Goal: Information Seeking & Learning: Learn about a topic

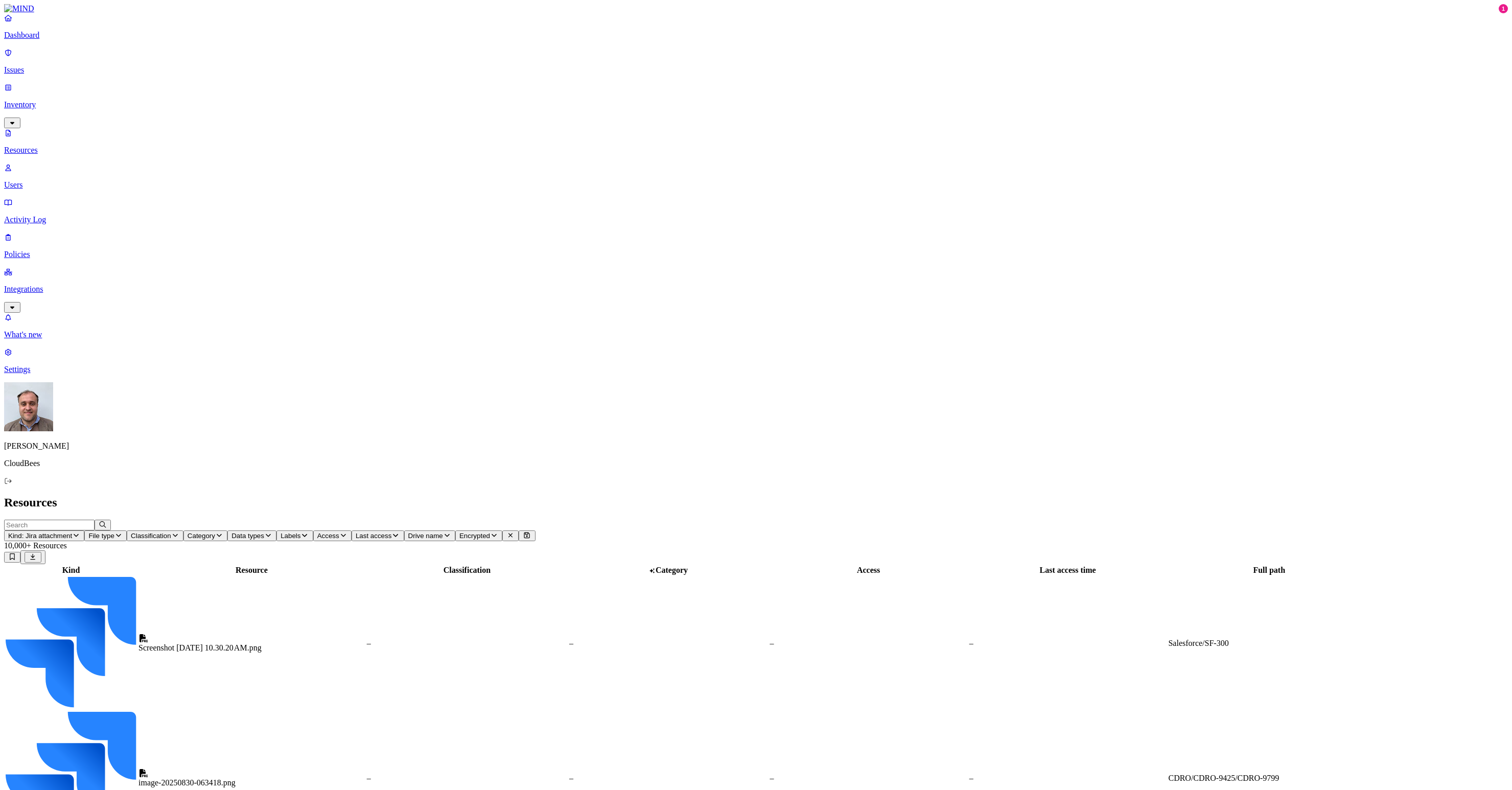
click at [42, 65] on p "Issues" at bounding box center [756, 70] width 1503 height 9
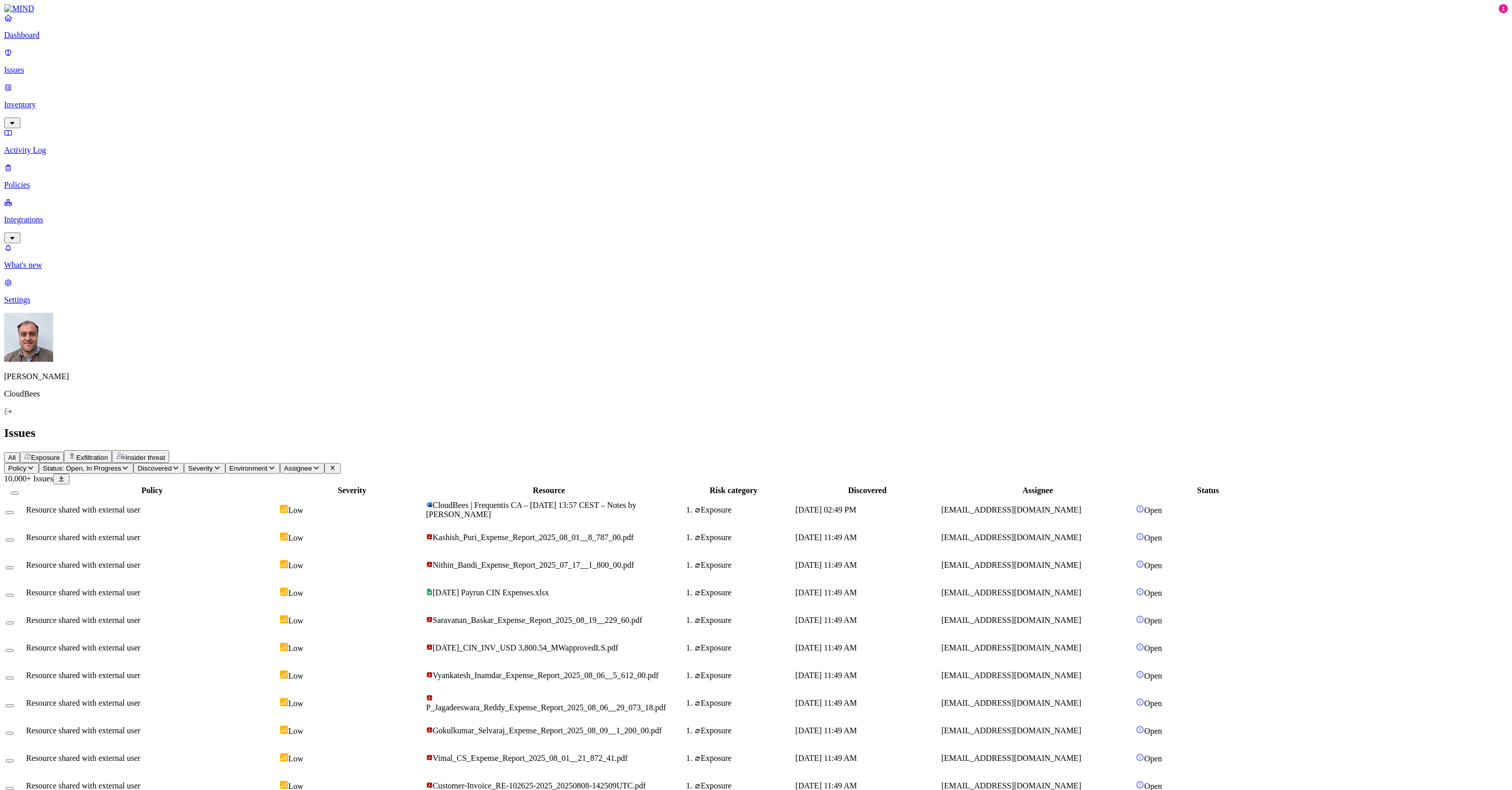
click at [165, 453] on span "Insider threat" at bounding box center [145, 457] width 40 height 8
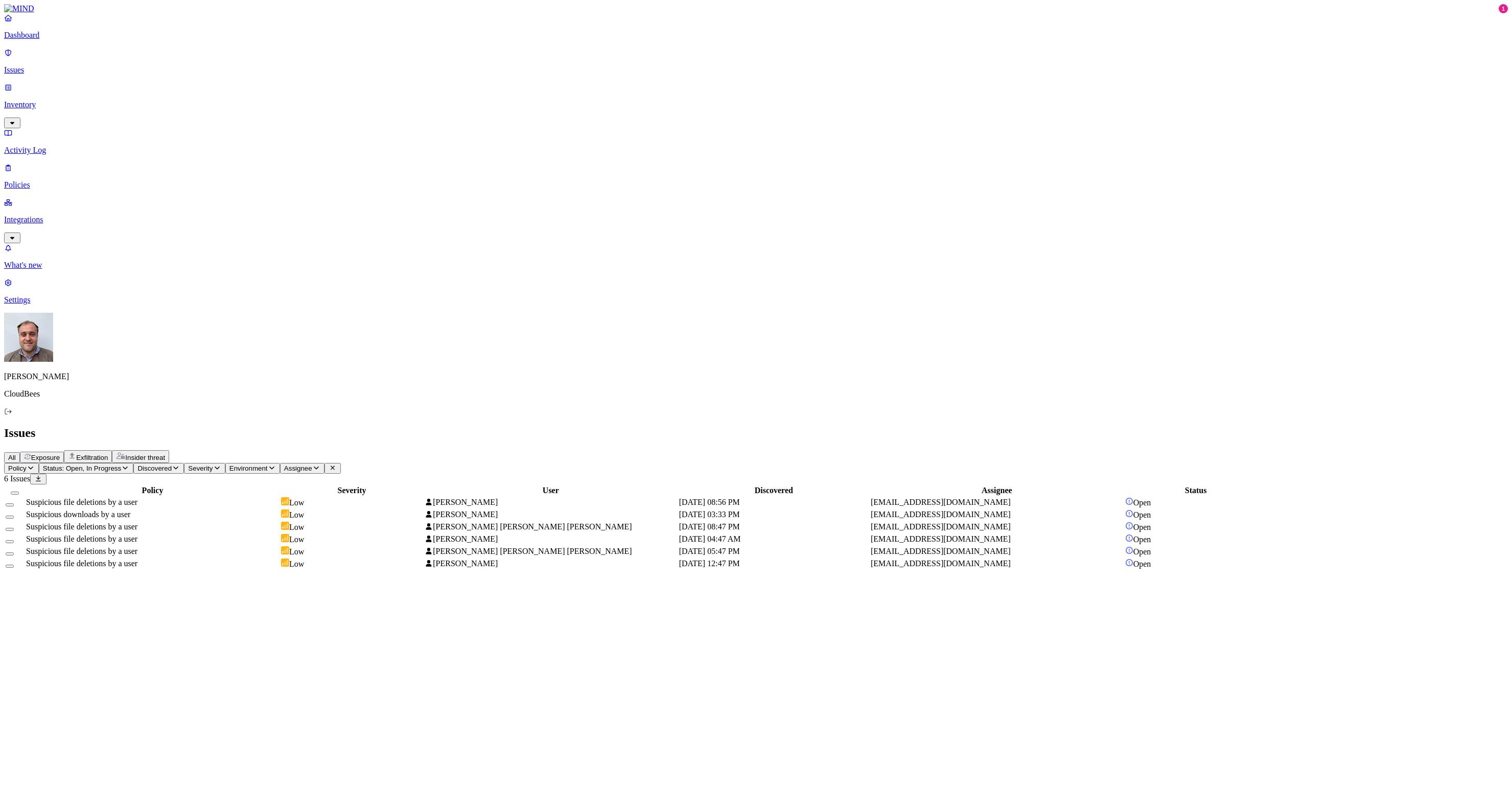
click at [248, 497] on td "Suspicious file deletions by a user" at bounding box center [153, 502] width 254 height 11
click at [107, 453] on span "Exfiltration" at bounding box center [92, 457] width 31 height 8
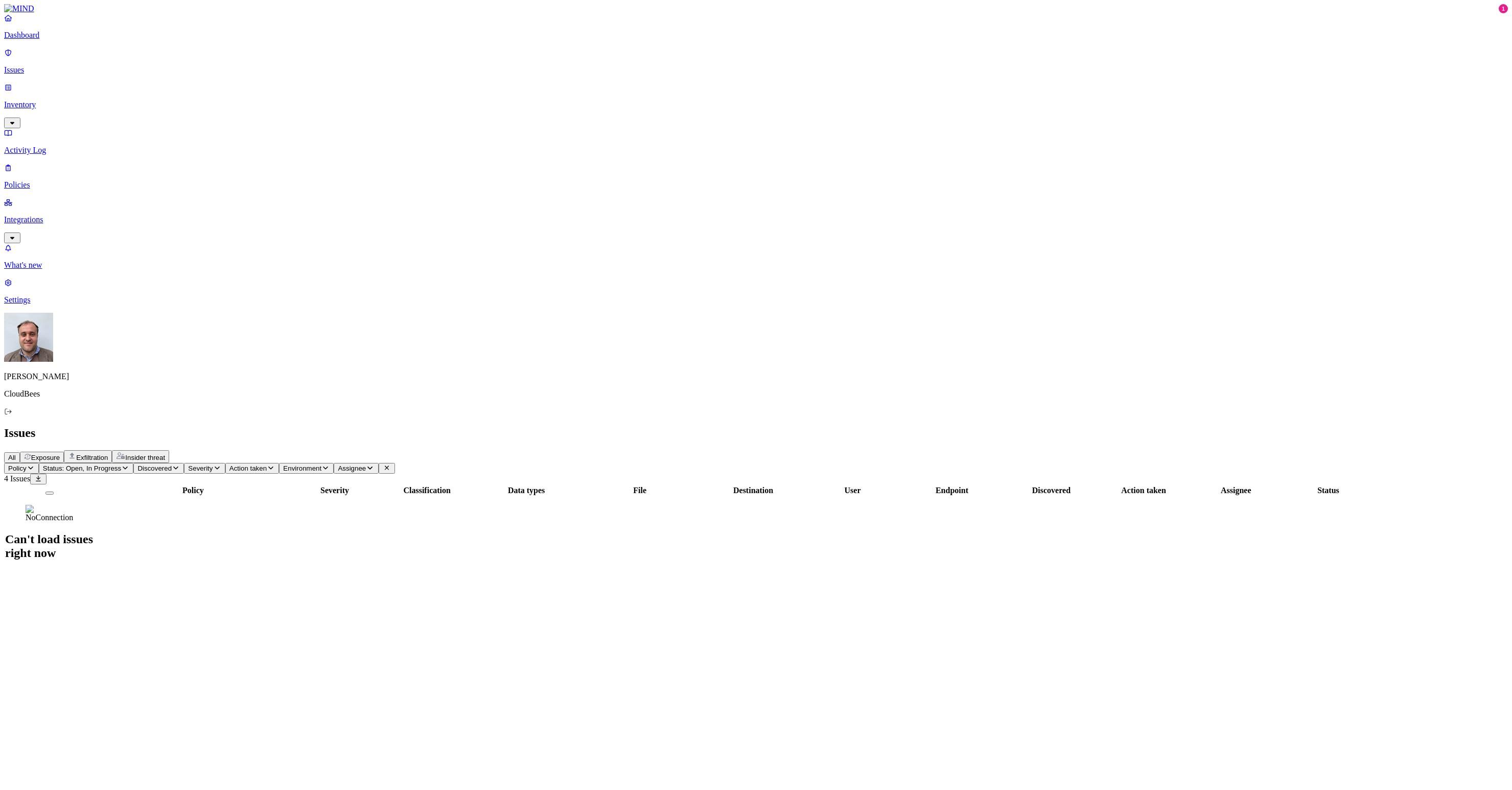
click at [60, 453] on span "Exposure" at bounding box center [46, 457] width 28 height 8
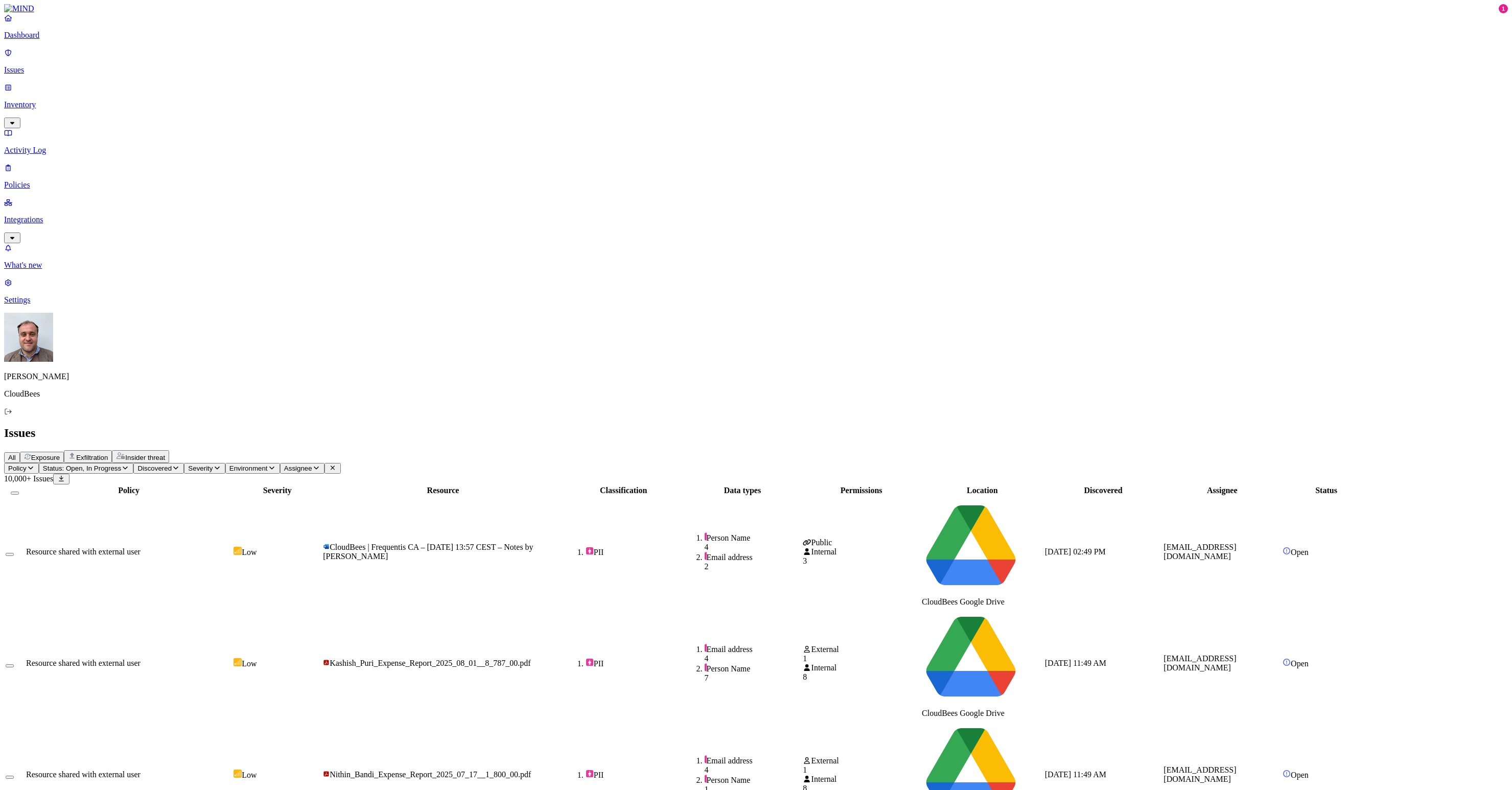
click at [107, 453] on span "Exfiltration" at bounding box center [92, 457] width 31 height 8
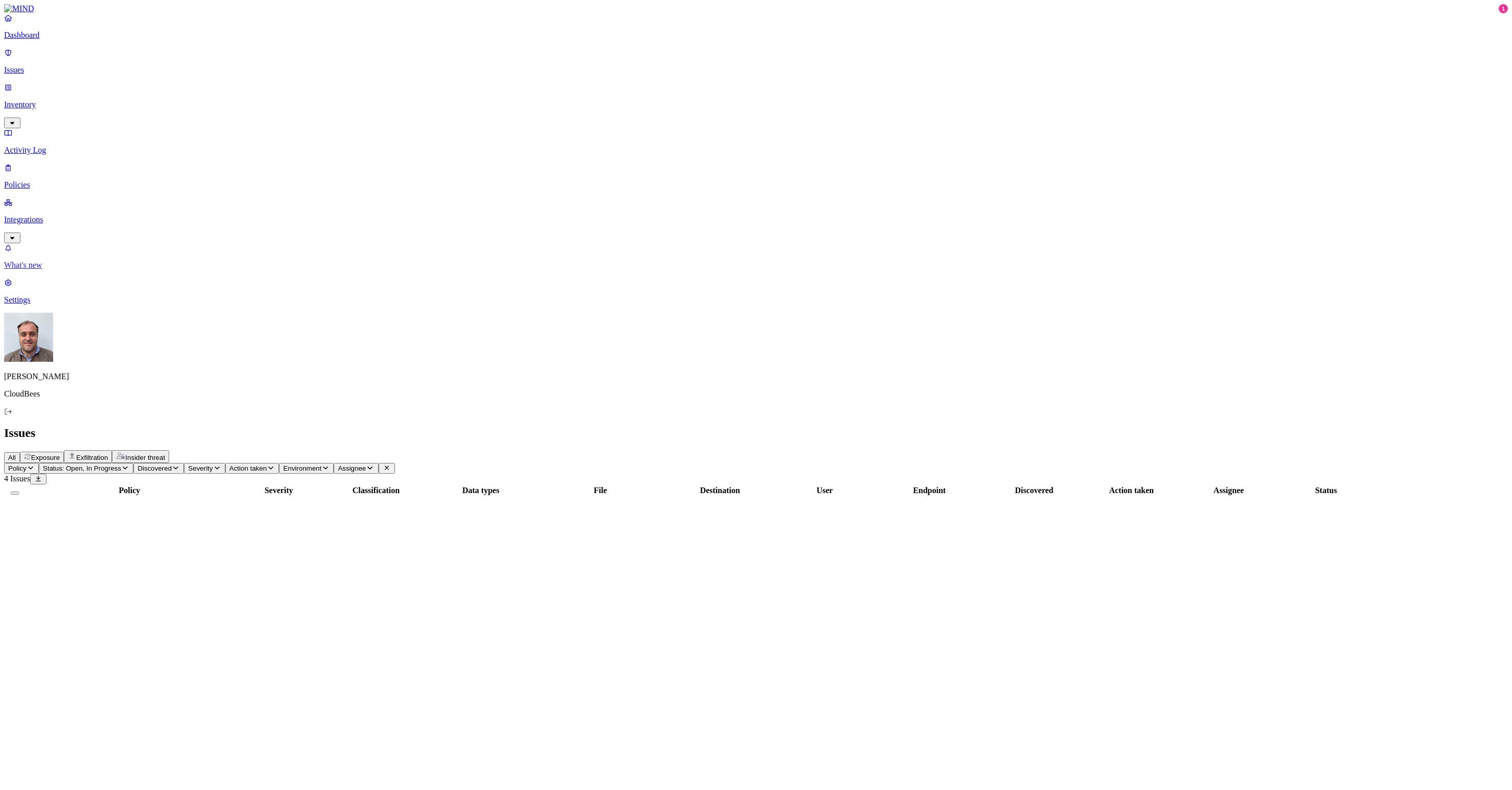
click at [46, 270] on p "What's new" at bounding box center [756, 265] width 1503 height 9
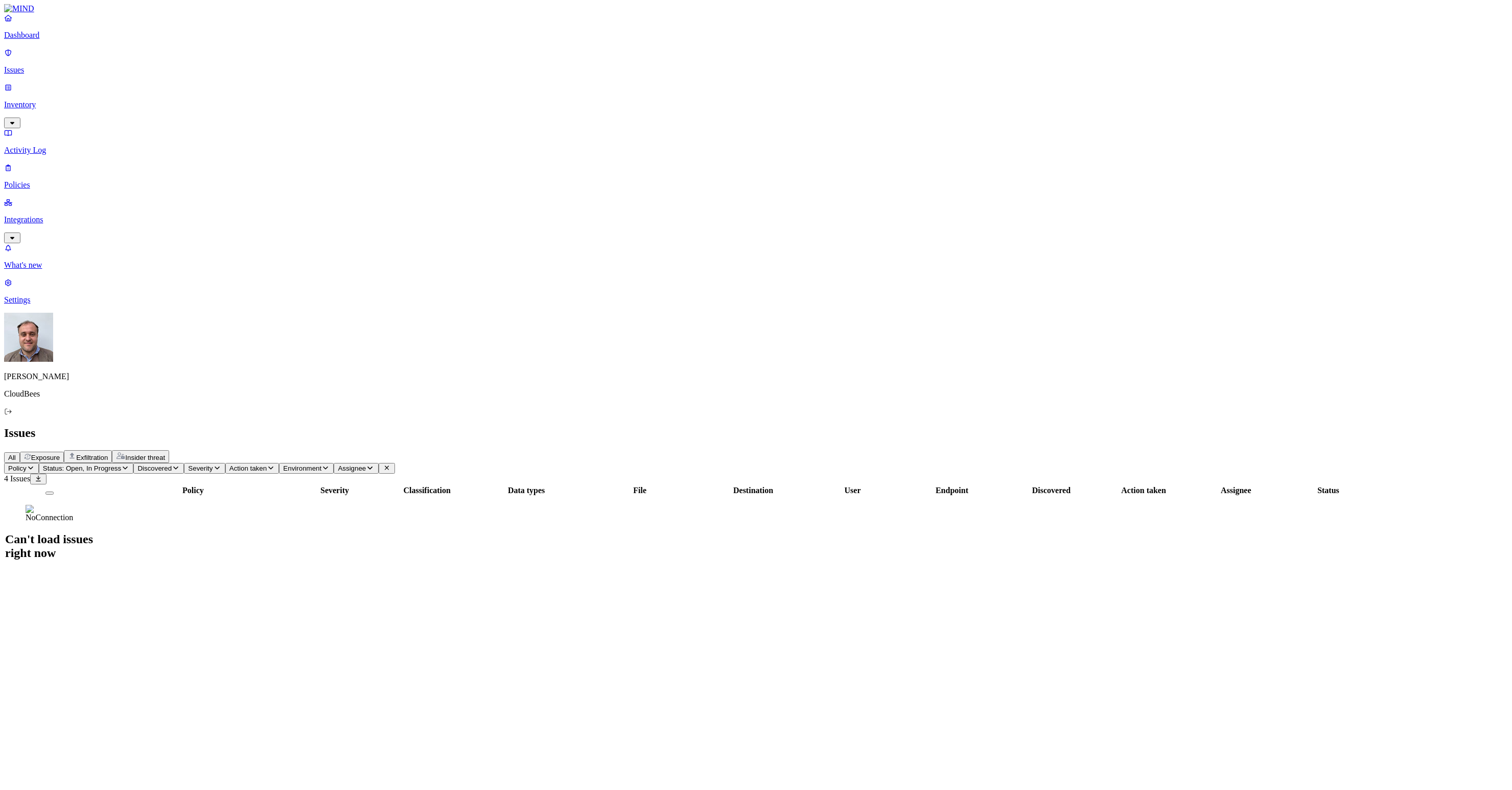
click at [50, 100] on p "Inventory" at bounding box center [756, 105] width 1503 height 9
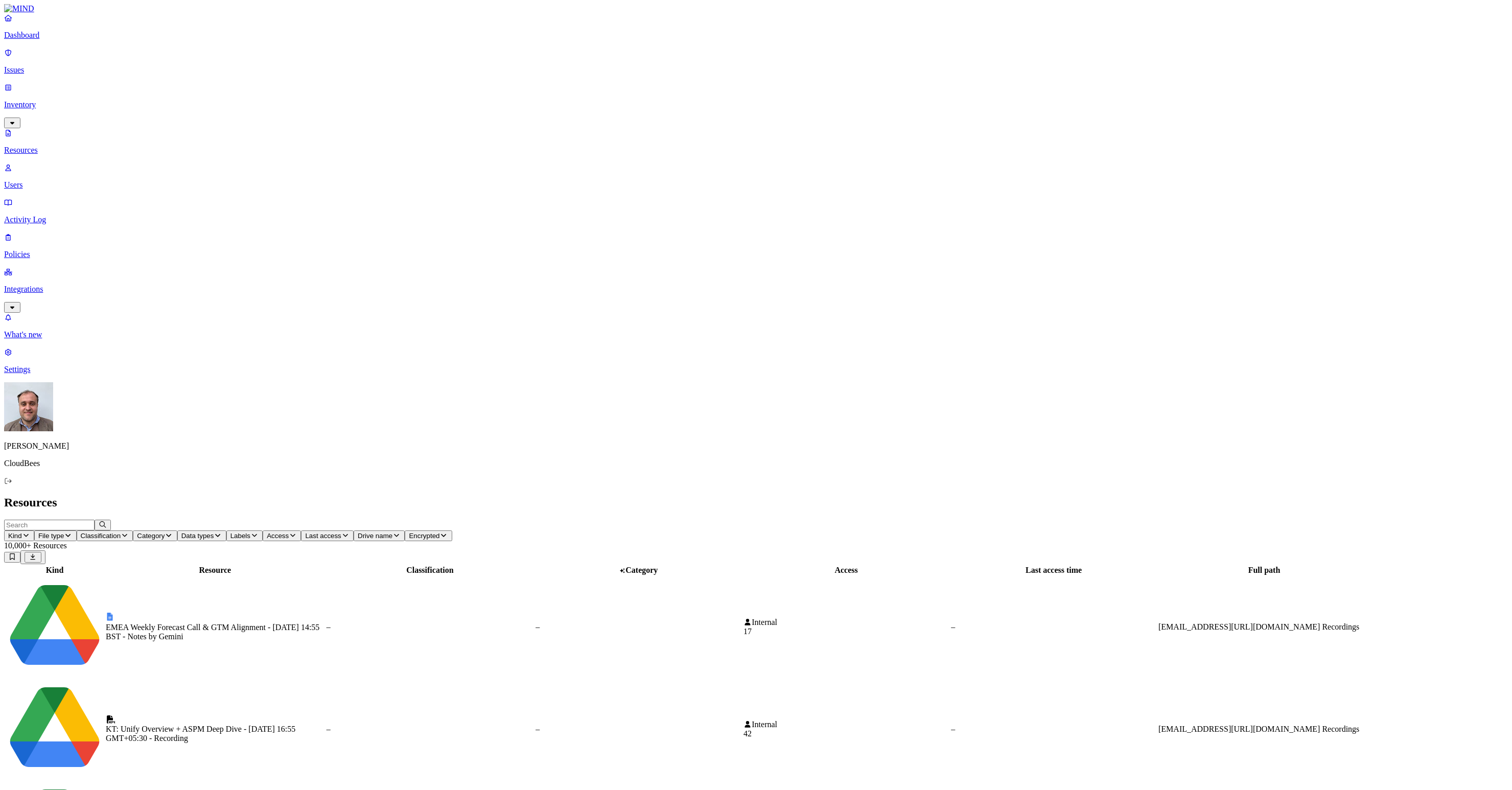
click at [30, 532] on icon "button" at bounding box center [26, 535] width 8 height 6
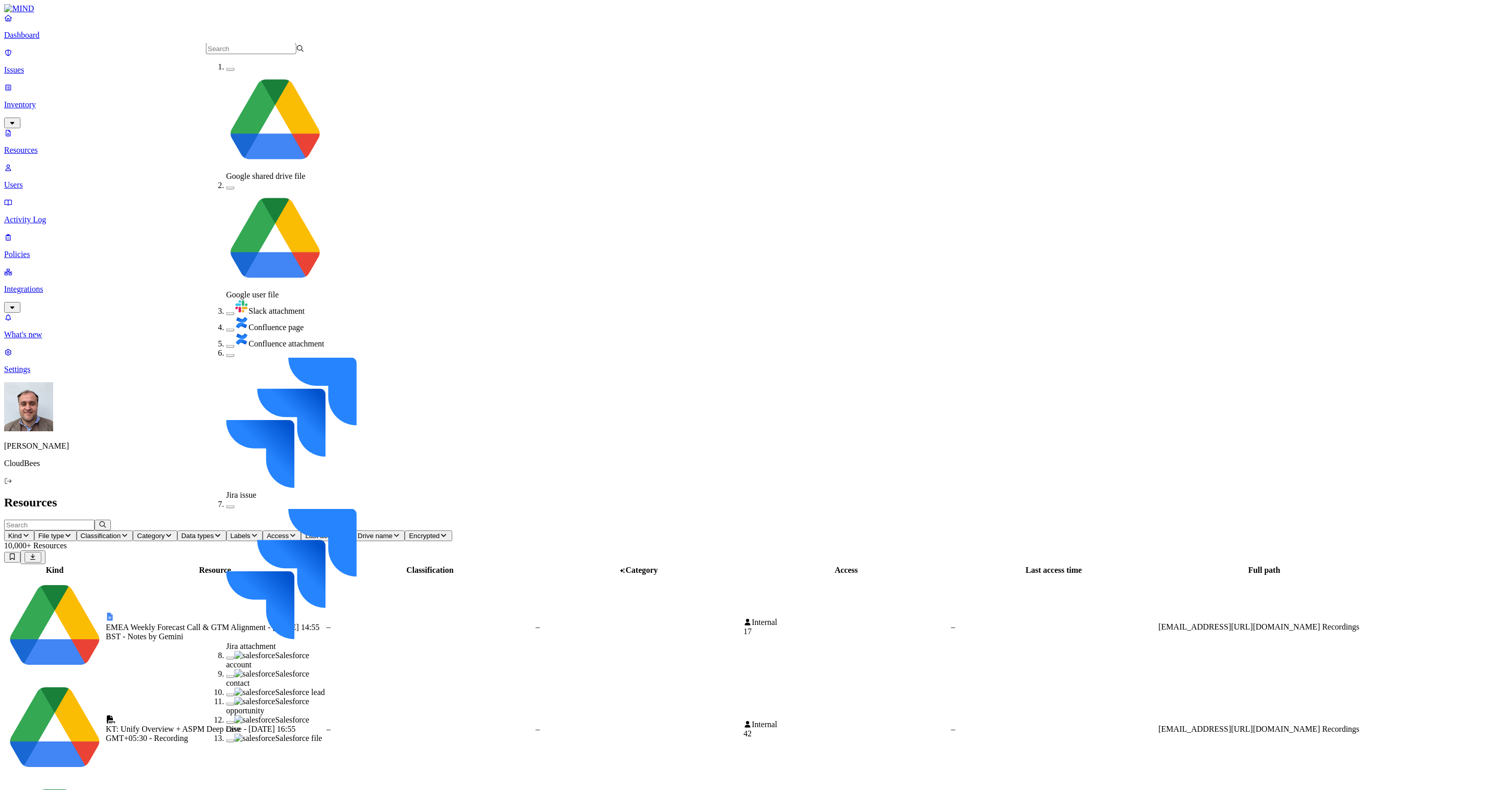
scroll to position [4, 0]
click at [226, 739] on button "button" at bounding box center [230, 741] width 8 height 3
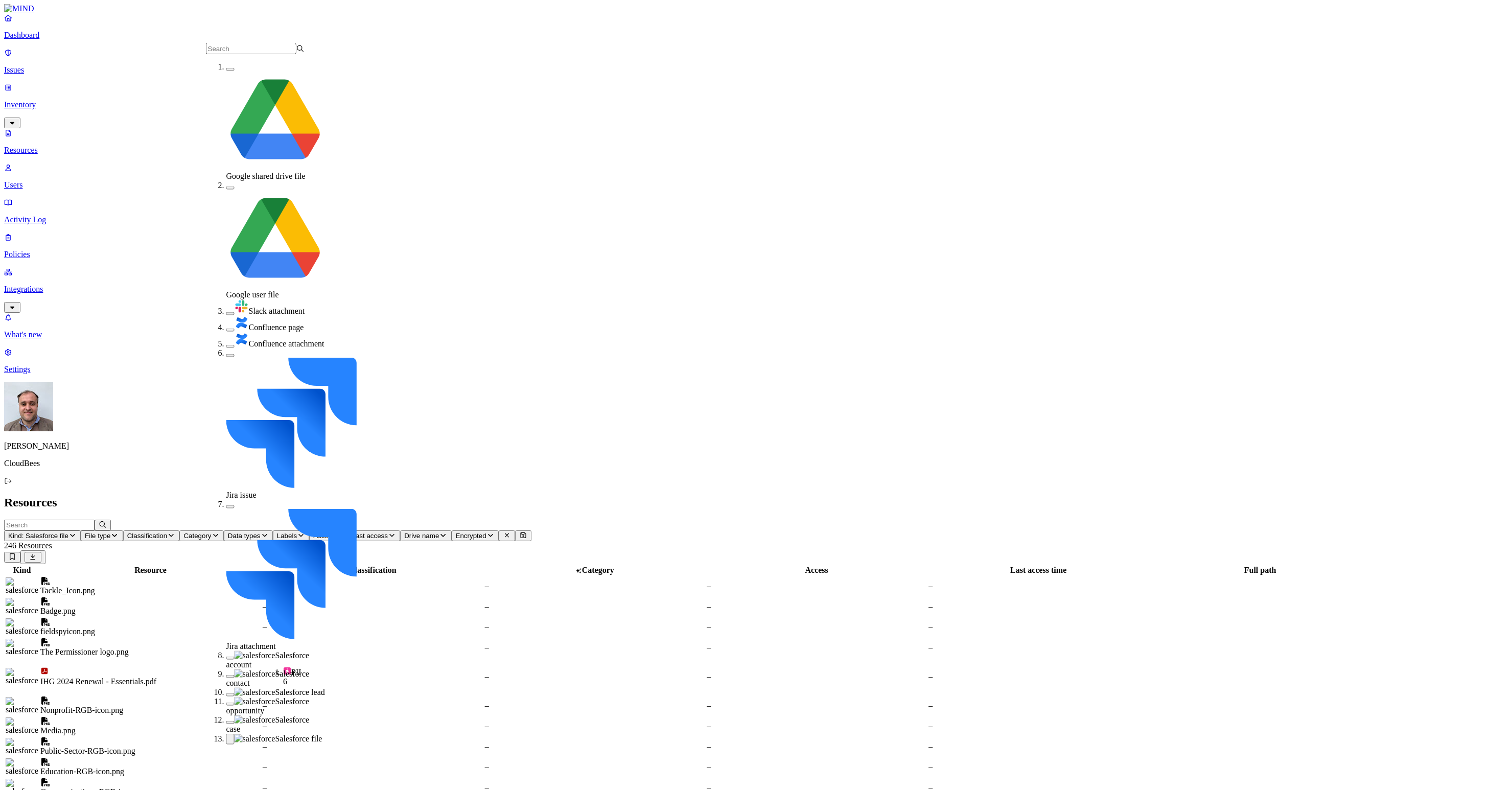
click at [226, 721] on button "button" at bounding box center [230, 723] width 8 height 3
click at [226, 702] on button "button" at bounding box center [230, 704] width 8 height 3
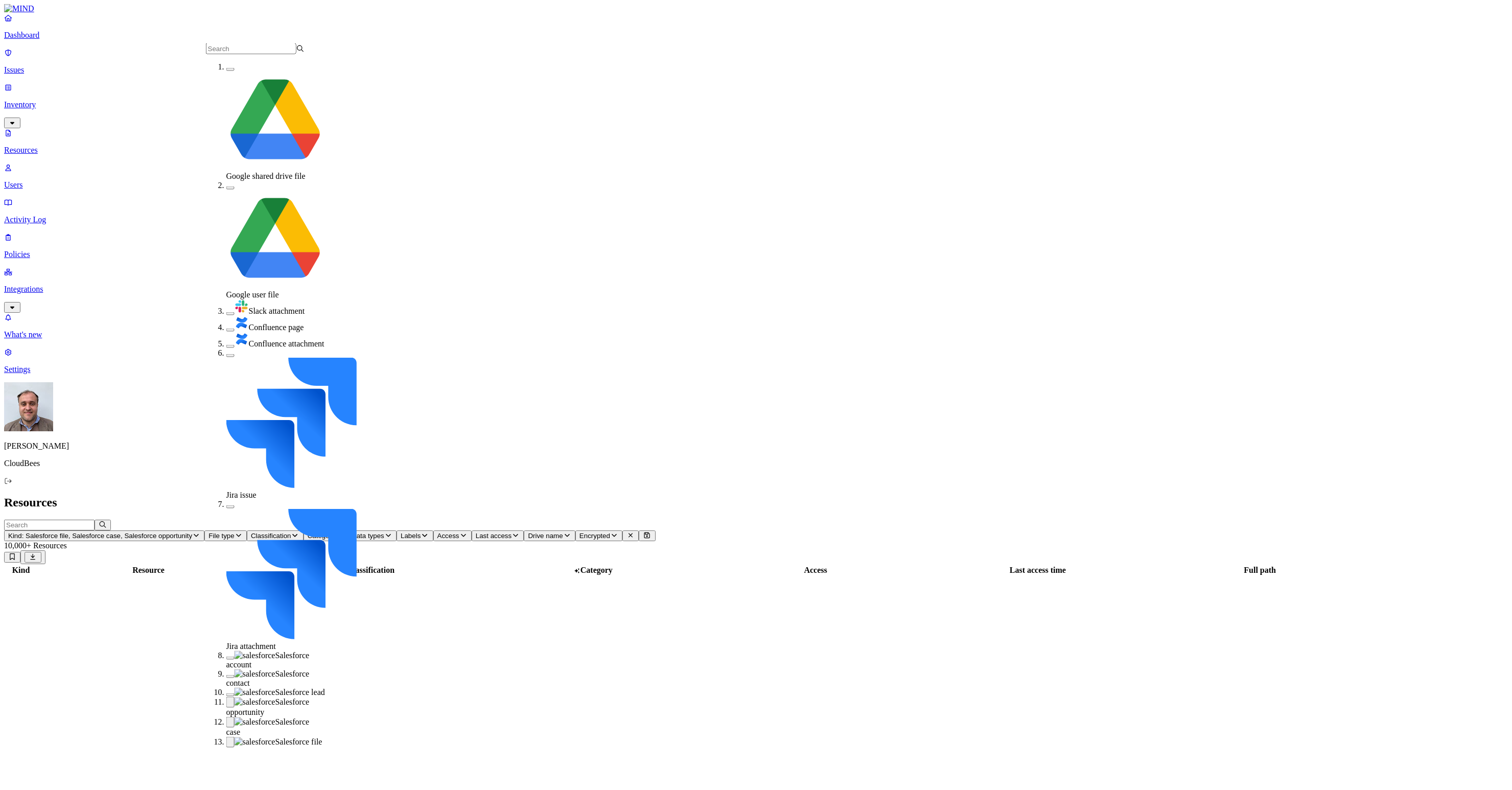
click at [226, 694] on button "button" at bounding box center [230, 695] width 8 height 3
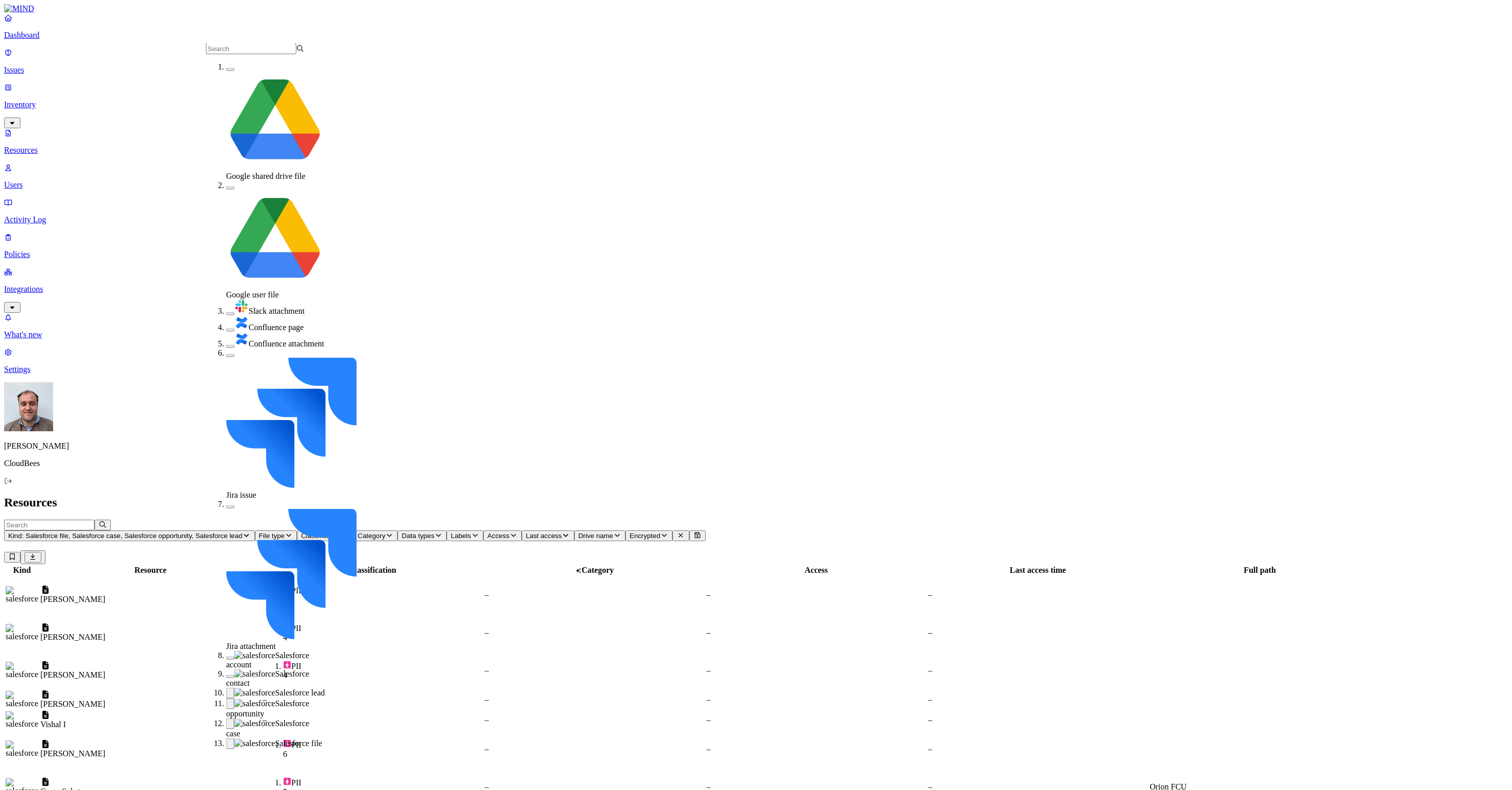
click at [226, 675] on button "button" at bounding box center [230, 676] width 8 height 3
click at [226, 657] on button "button" at bounding box center [230, 658] width 8 height 3
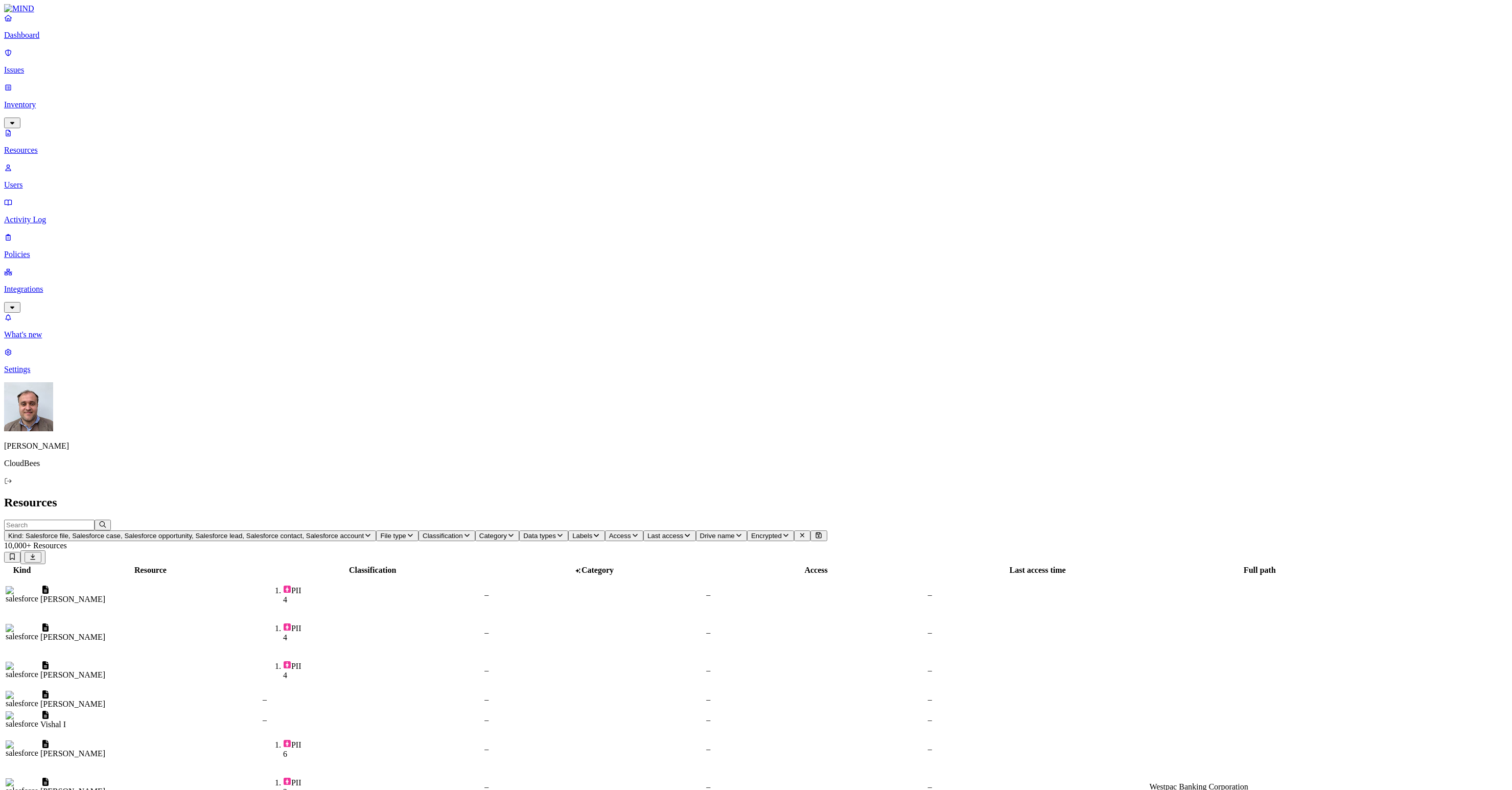
click at [1164, 496] on header "Resources" at bounding box center [756, 503] width 1503 height 14
click at [556, 532] on icon "button" at bounding box center [559, 535] width 8 height 6
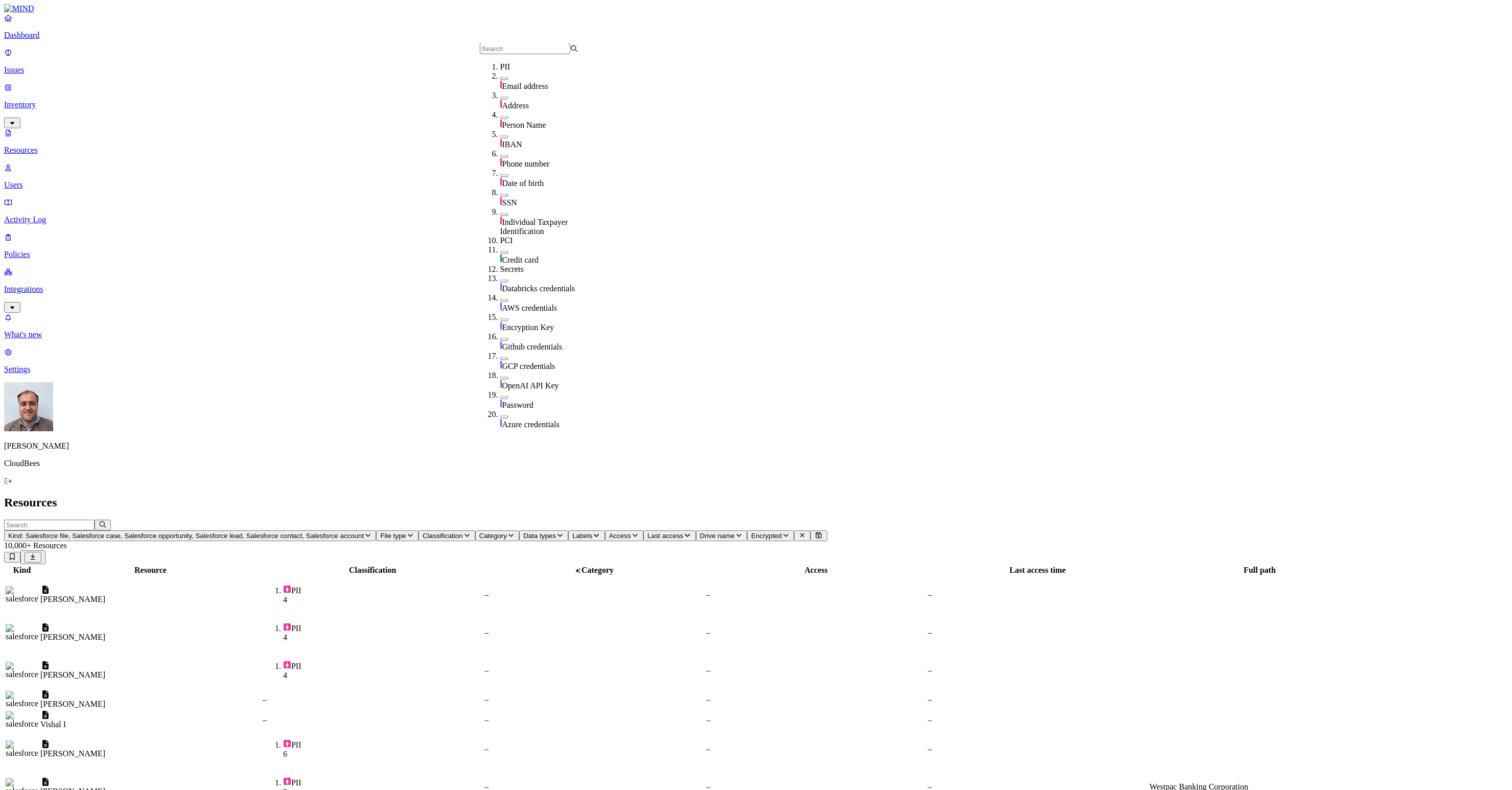
click at [507, 532] on icon "button" at bounding box center [511, 535] width 8 height 6
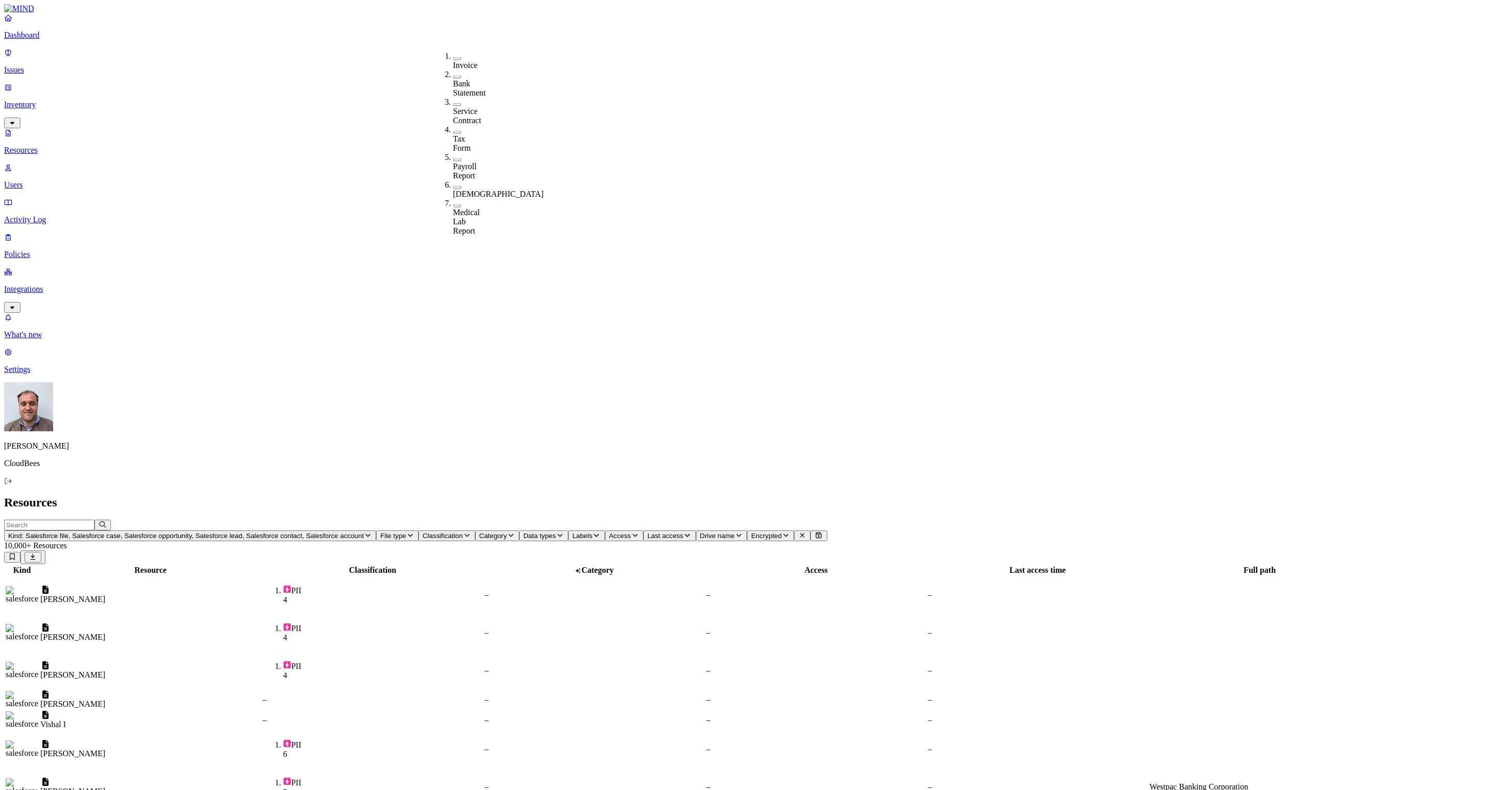
click at [218, 595] on div "[PERSON_NAME]" at bounding box center [150, 599] width 220 height 9
click at [1192, 519] on header "Kind: Salesforce file, Salesforce case, Salesforce opportunity, Salesforce lead…" at bounding box center [756, 541] width 1503 height 45
click at [479, 532] on span "Category" at bounding box center [493, 536] width 27 height 8
click at [523, 532] on span "Data types" at bounding box center [540, 536] width 33 height 8
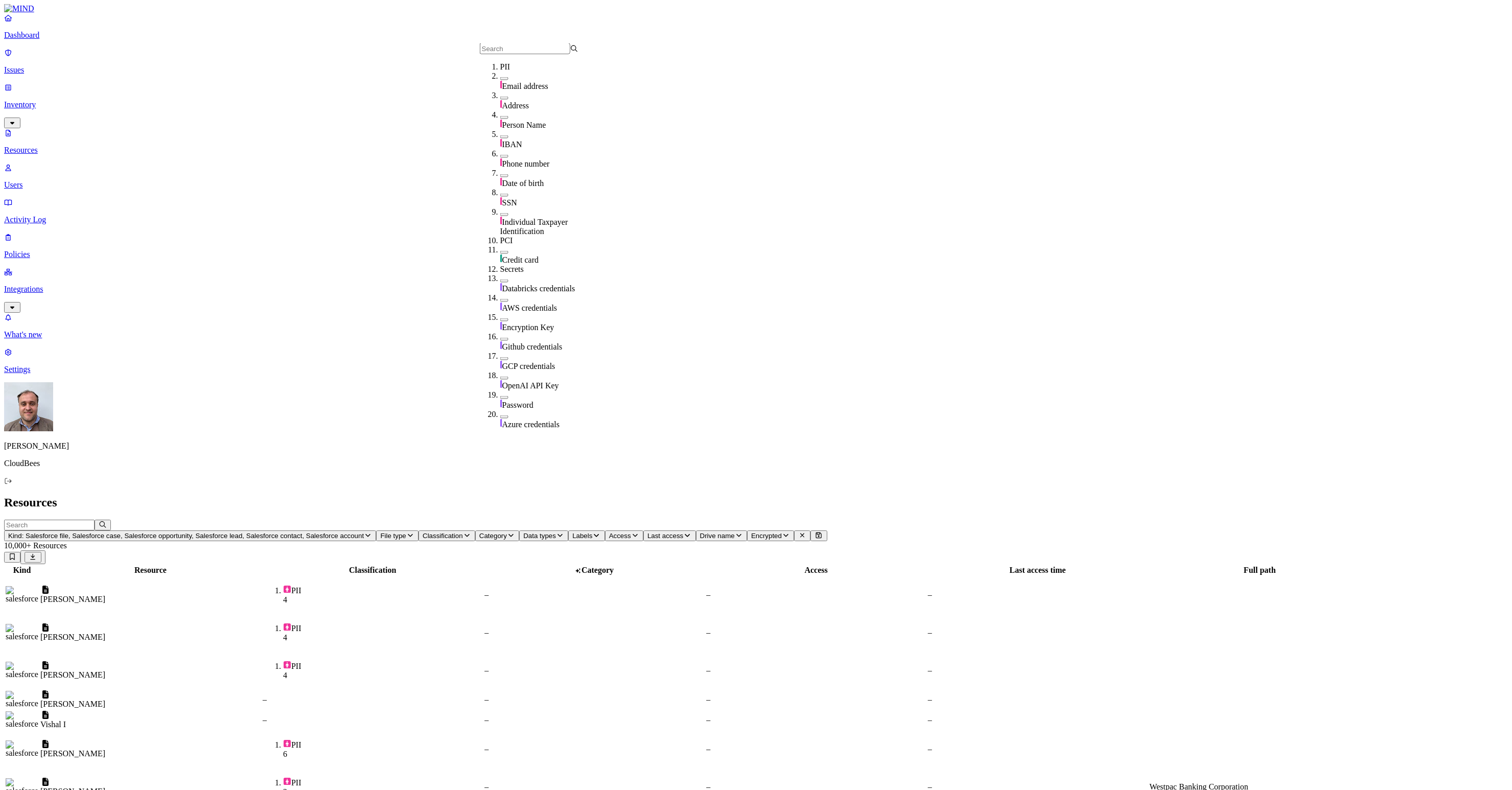
click at [592, 532] on icon "button" at bounding box center [596, 535] width 8 height 6
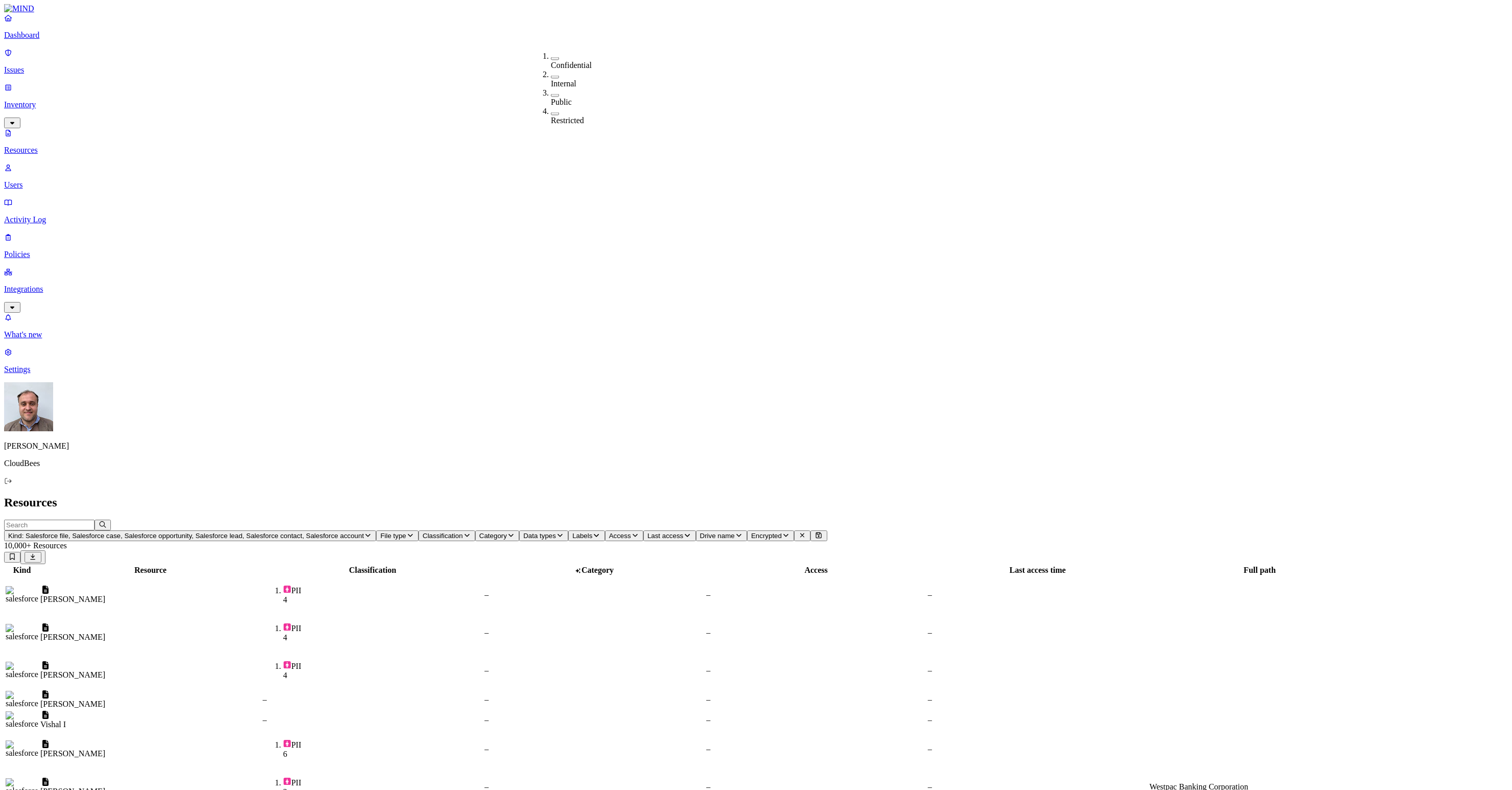
click at [609, 532] on span "Access" at bounding box center [620, 536] width 22 height 8
click at [591, 168] on button "button" at bounding box center [595, 169] width 8 height 3
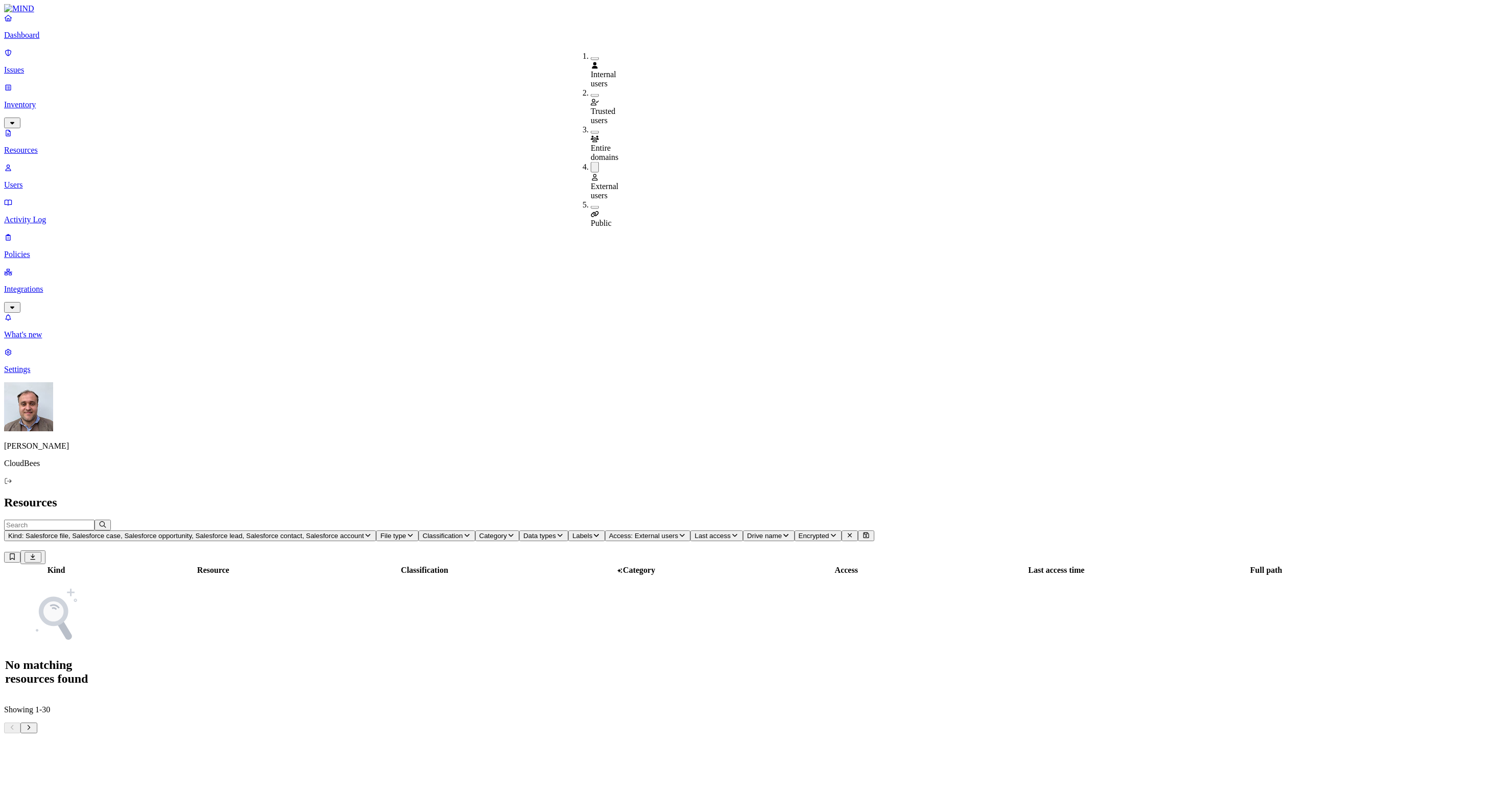
click at [591, 206] on button "button" at bounding box center [595, 207] width 8 height 3
click at [712, 530] on button "Last access" at bounding box center [738, 536] width 53 height 11
click at [628, 577] on tbody "No matching resources found" at bounding box center [688, 636] width 1365 height 119
click at [572, 532] on span "Labels" at bounding box center [581, 536] width 20 height 8
click at [712, 577] on tbody "No matching resources found" at bounding box center [688, 636] width 1365 height 119
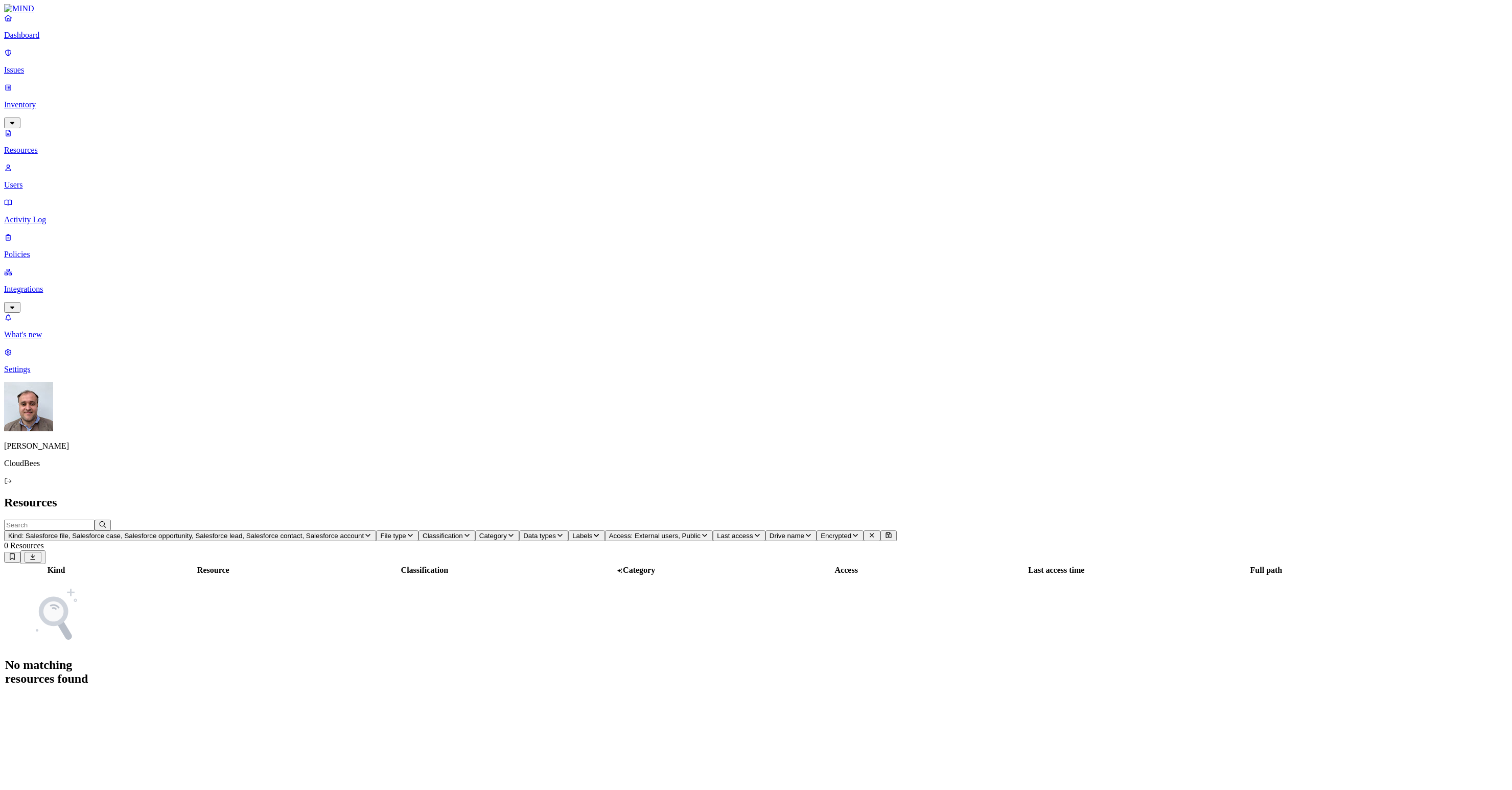
click at [770, 532] on span "Drive name" at bounding box center [787, 536] width 35 height 8
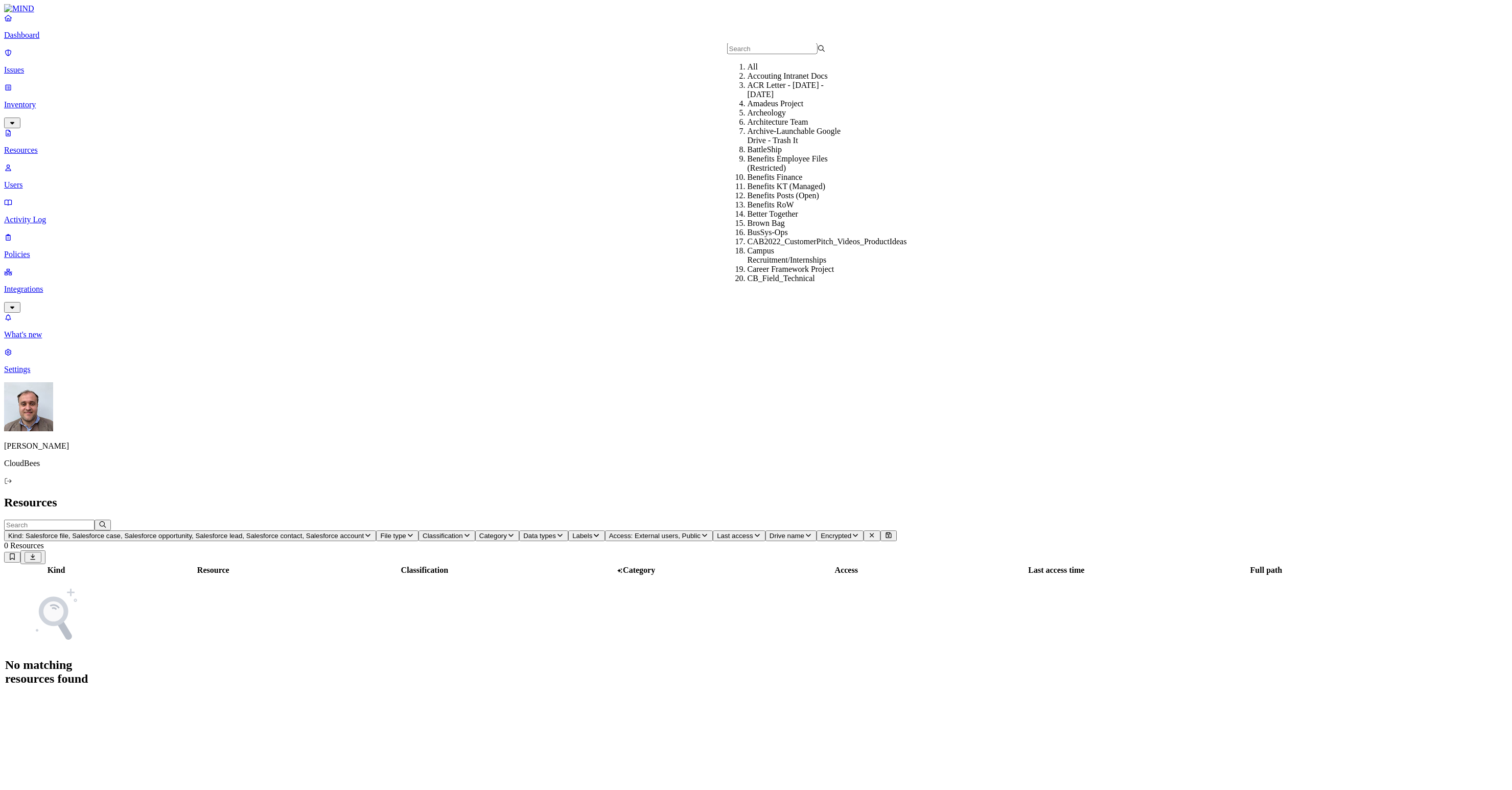
click at [689, 577] on tbody "No matching resources found" at bounding box center [688, 636] width 1365 height 119
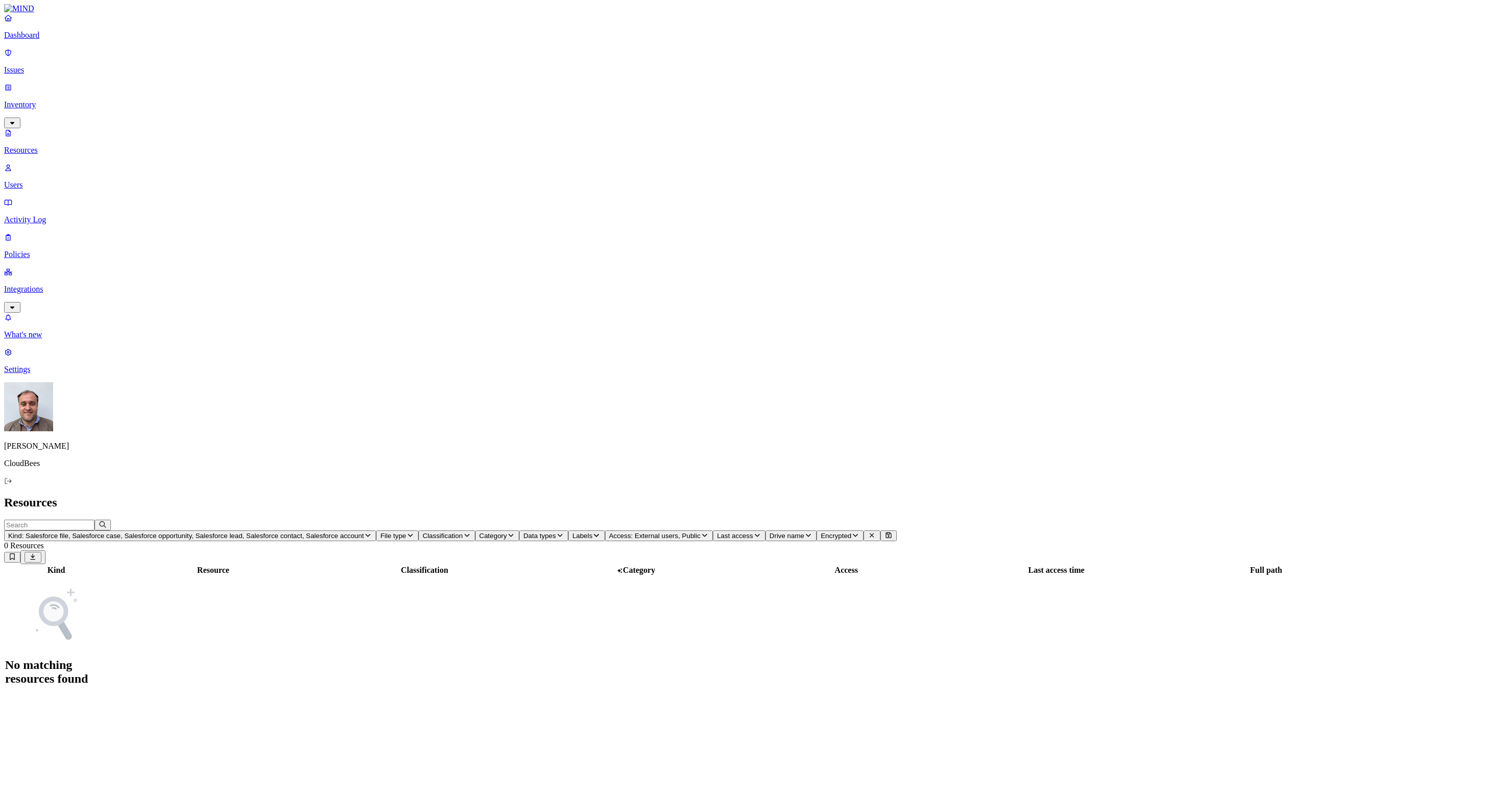
click at [44, 215] on p "Activity Log" at bounding box center [756, 220] width 1503 height 9
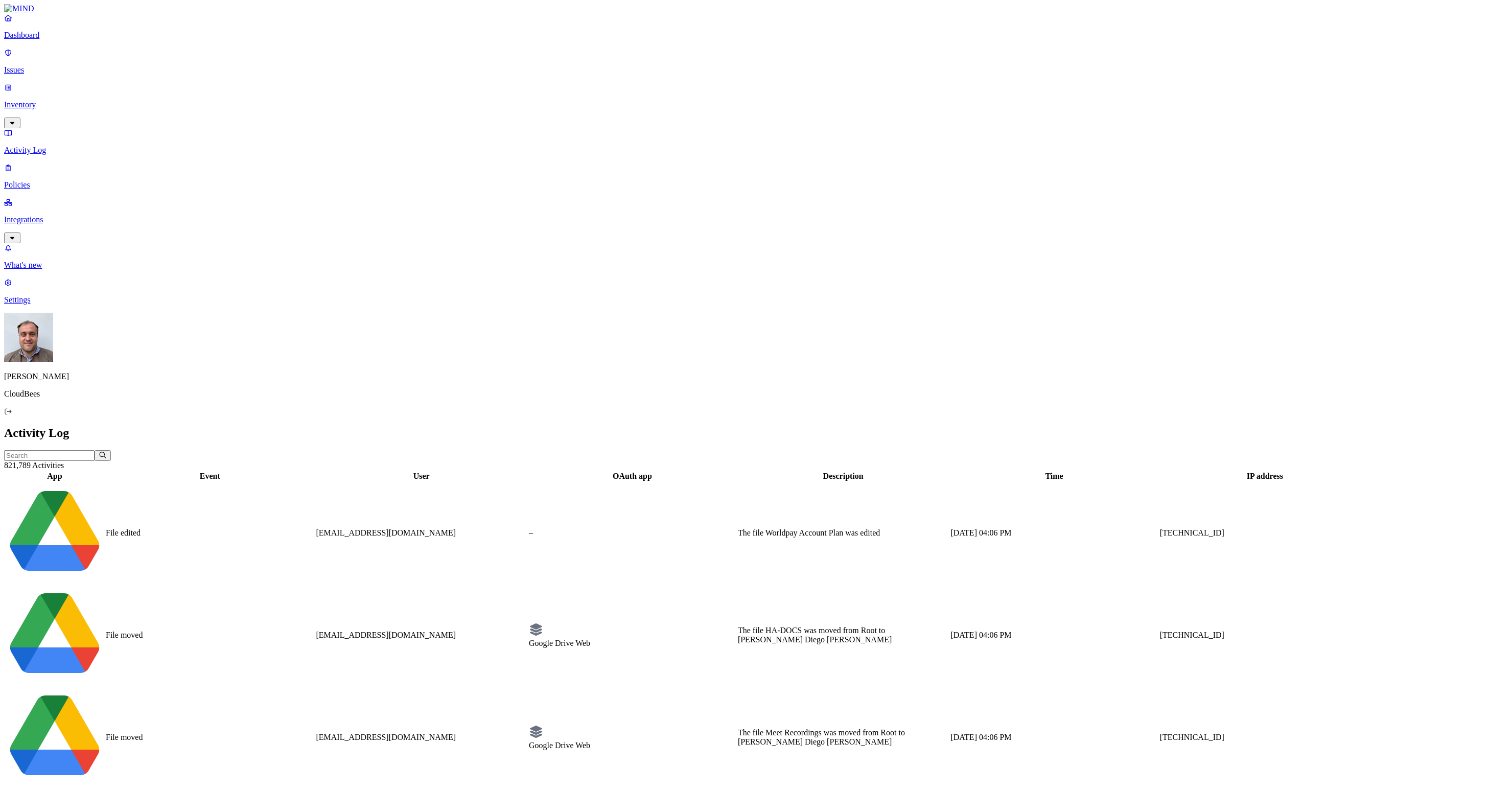
click at [94, 450] on input "text" at bounding box center [49, 456] width 90 height 11
type input "amithra"
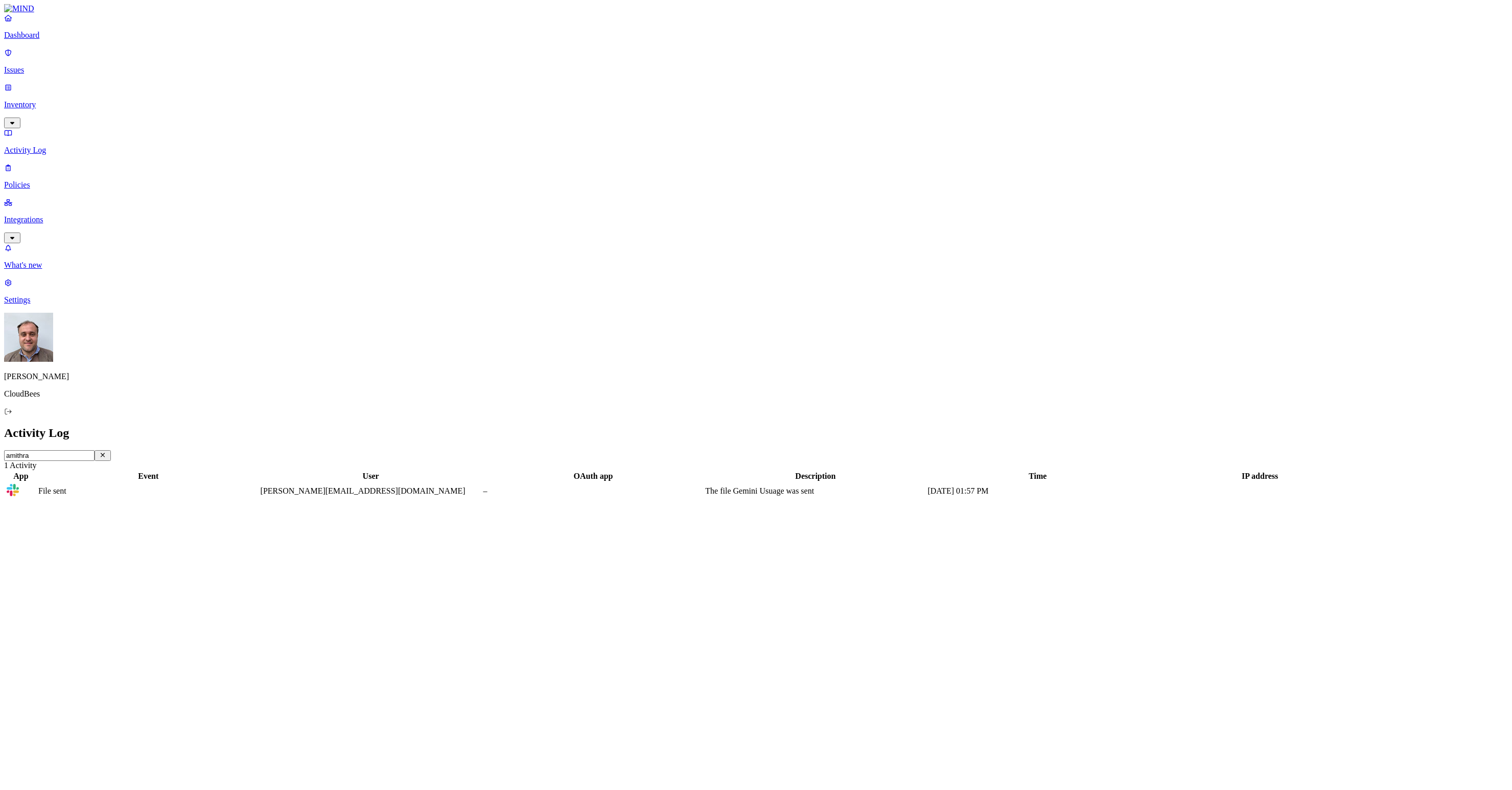
click at [107, 452] on icon "button" at bounding box center [103, 455] width 8 height 6
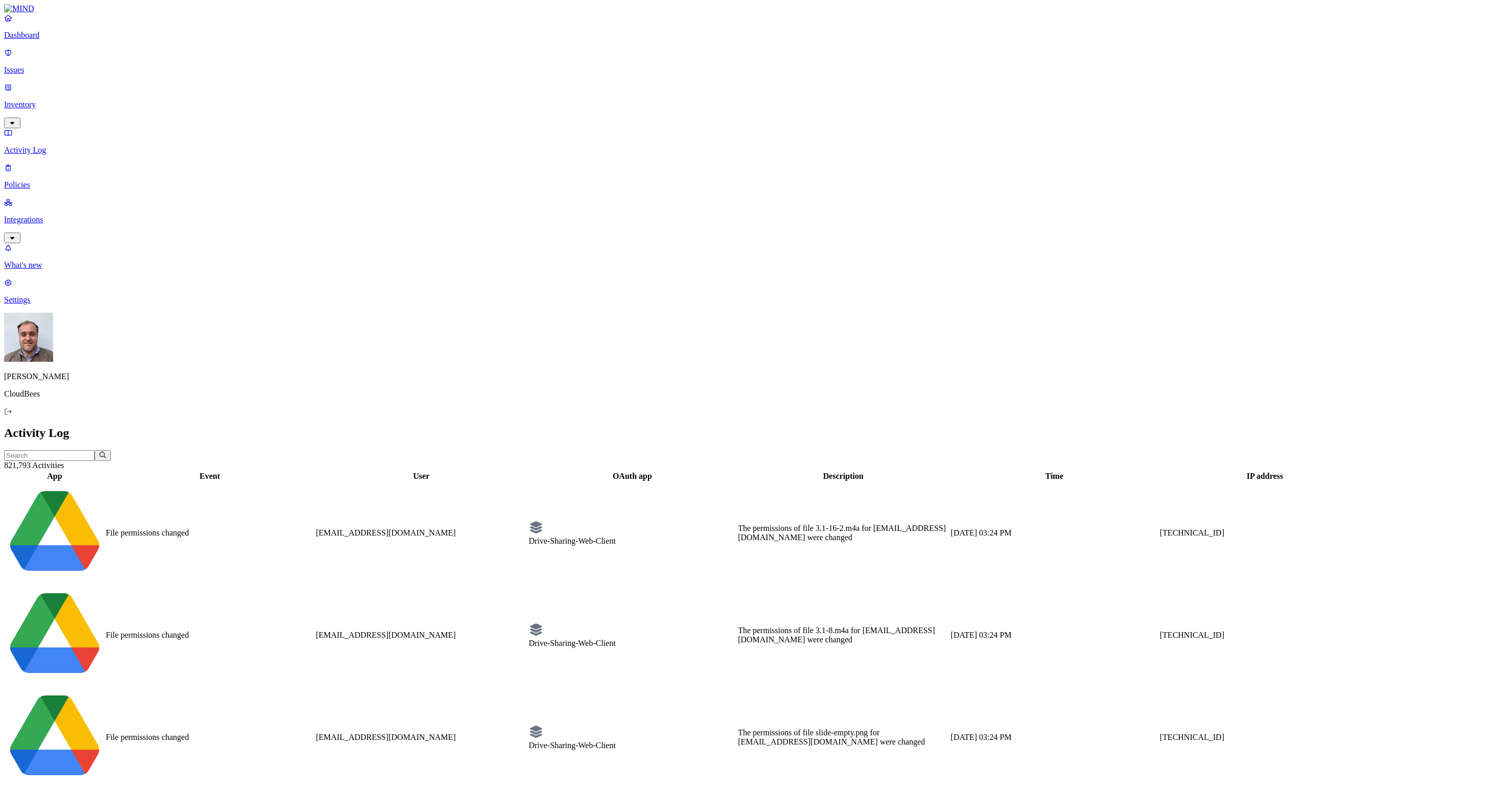
click at [94, 450] on input "text" at bounding box center [49, 456] width 90 height 11
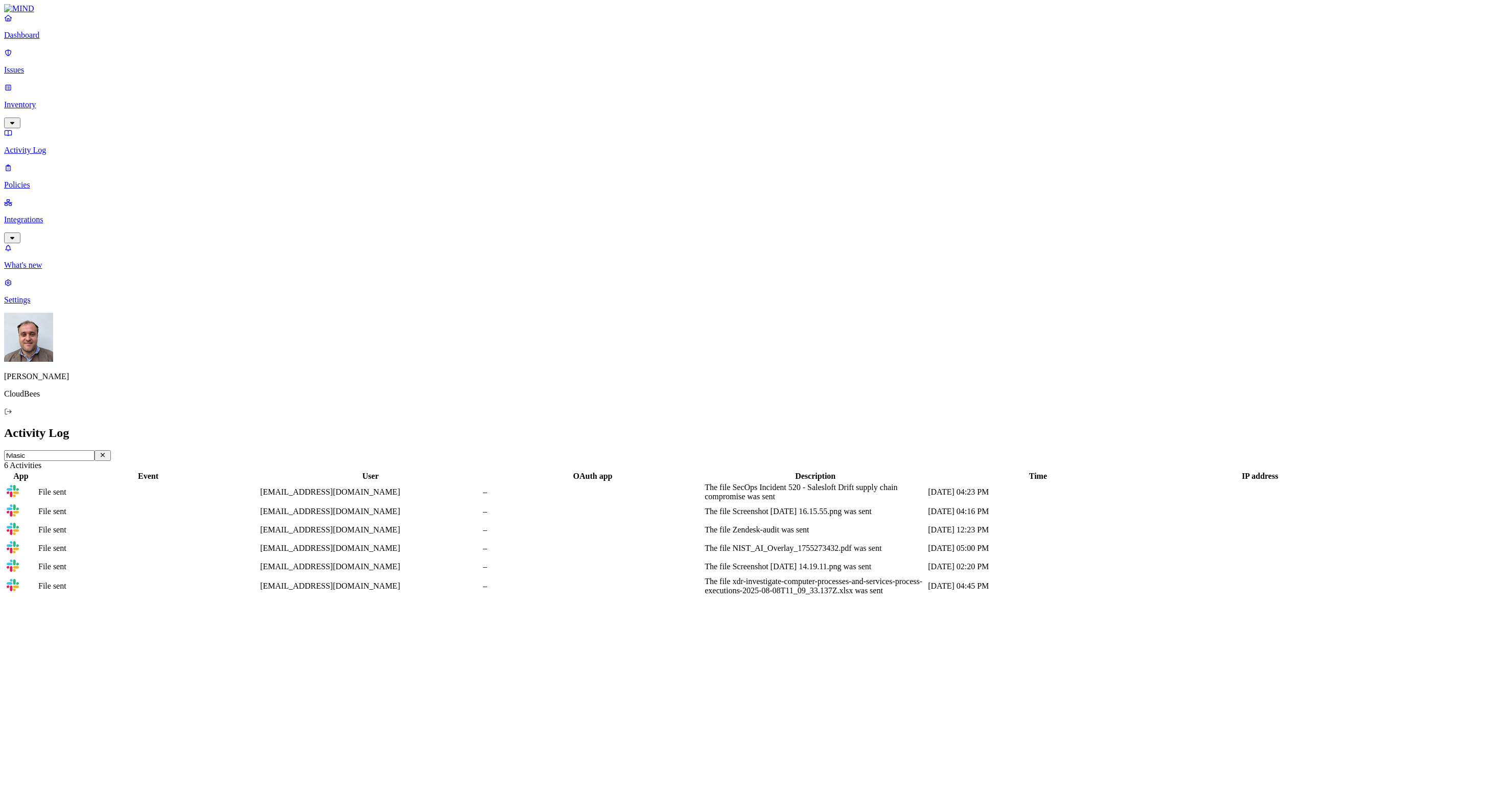
drag, startPoint x: 1048, startPoint y: 52, endPoint x: 1274, endPoint y: 63, distance: 226.3
click at [1152, 481] on div at bounding box center [1041, 481] width 221 height 0
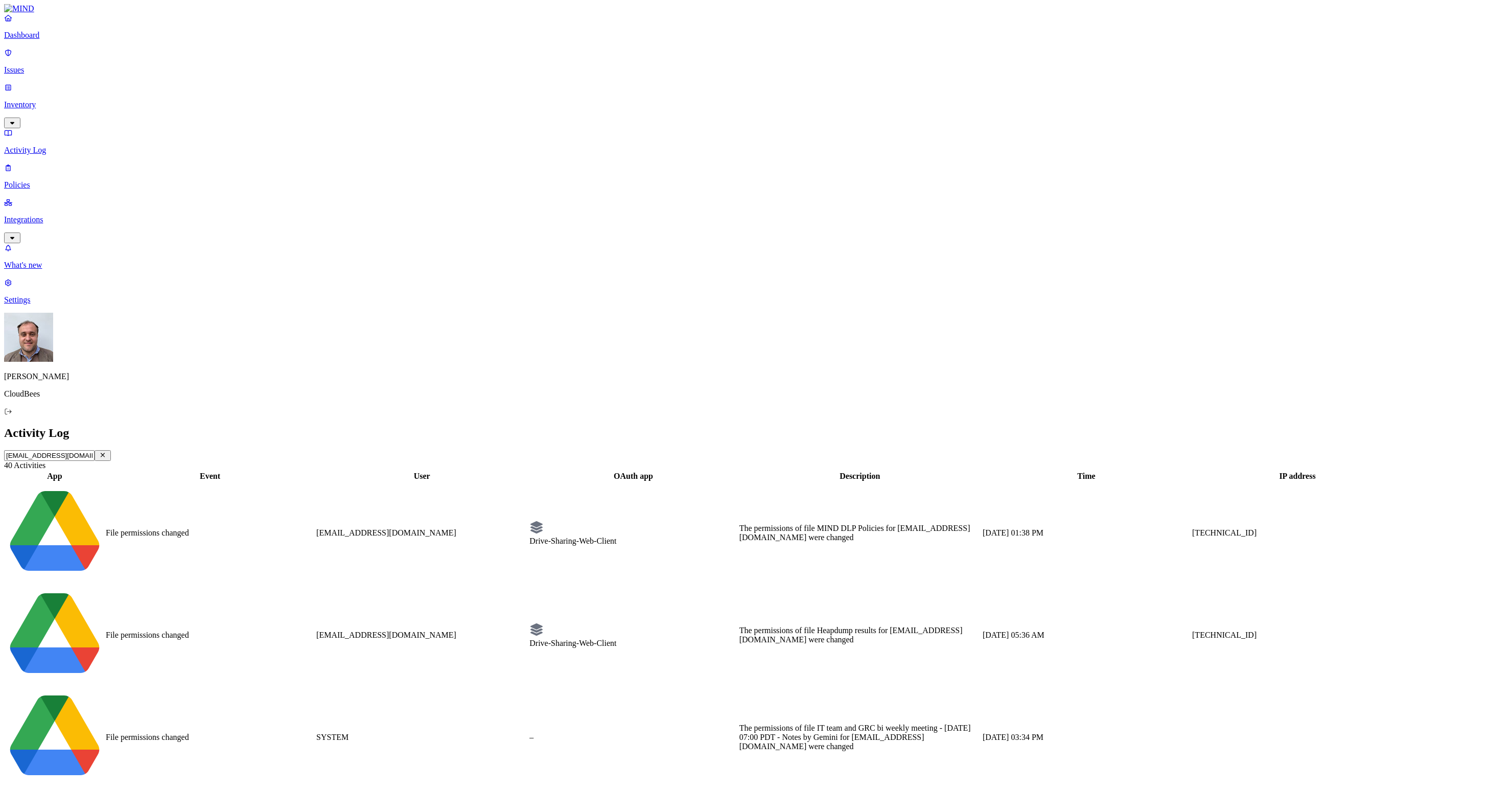
drag, startPoint x: 199, startPoint y: 35, endPoint x: 141, endPoint y: 37, distance: 58.0
click at [142, 450] on div "[EMAIL_ADDRESS][DOMAIN_NAME]" at bounding box center [756, 456] width 1503 height 11
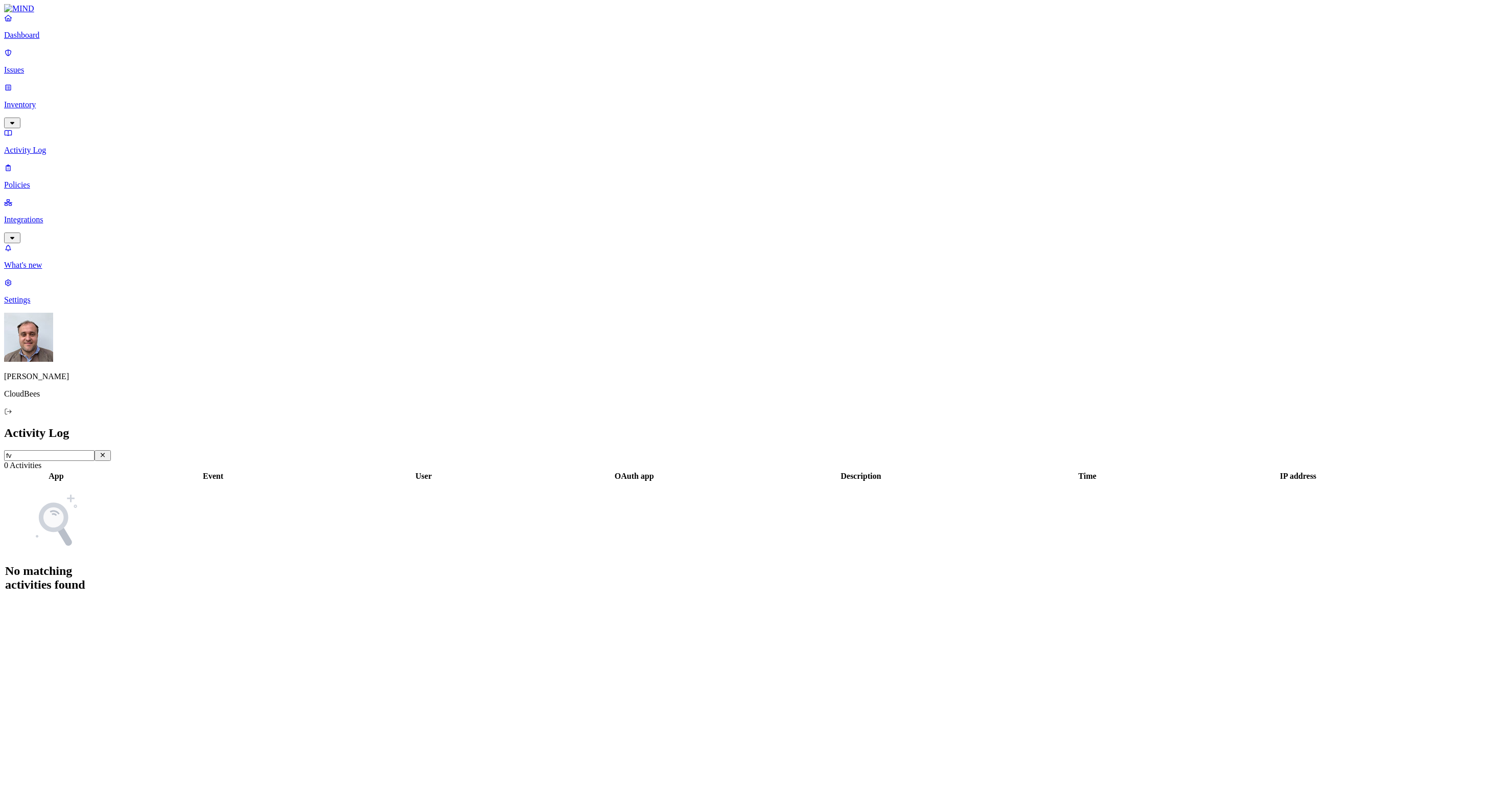
type input "f"
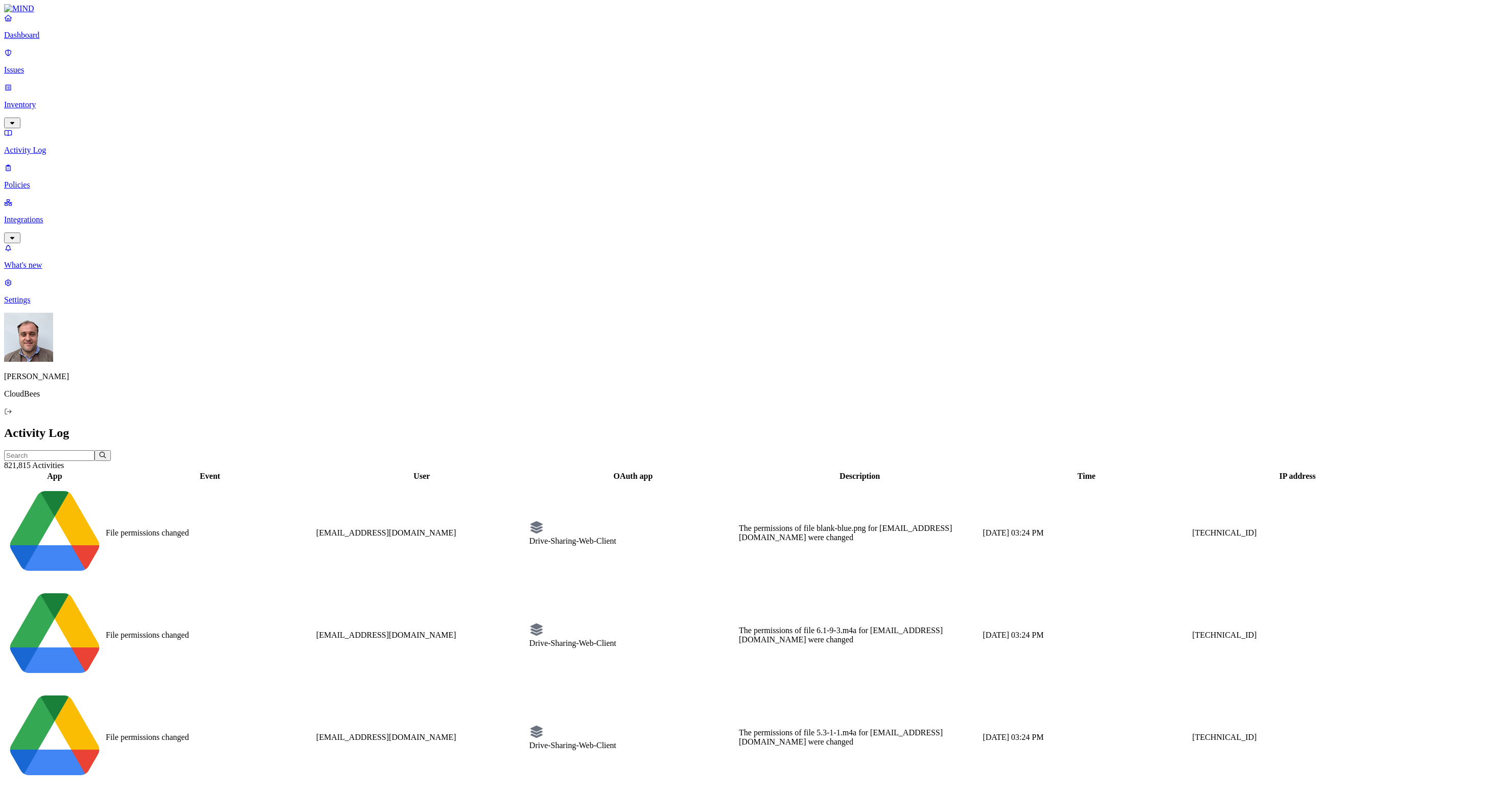
click at [65, 40] on p "Dashboard" at bounding box center [756, 35] width 1503 height 9
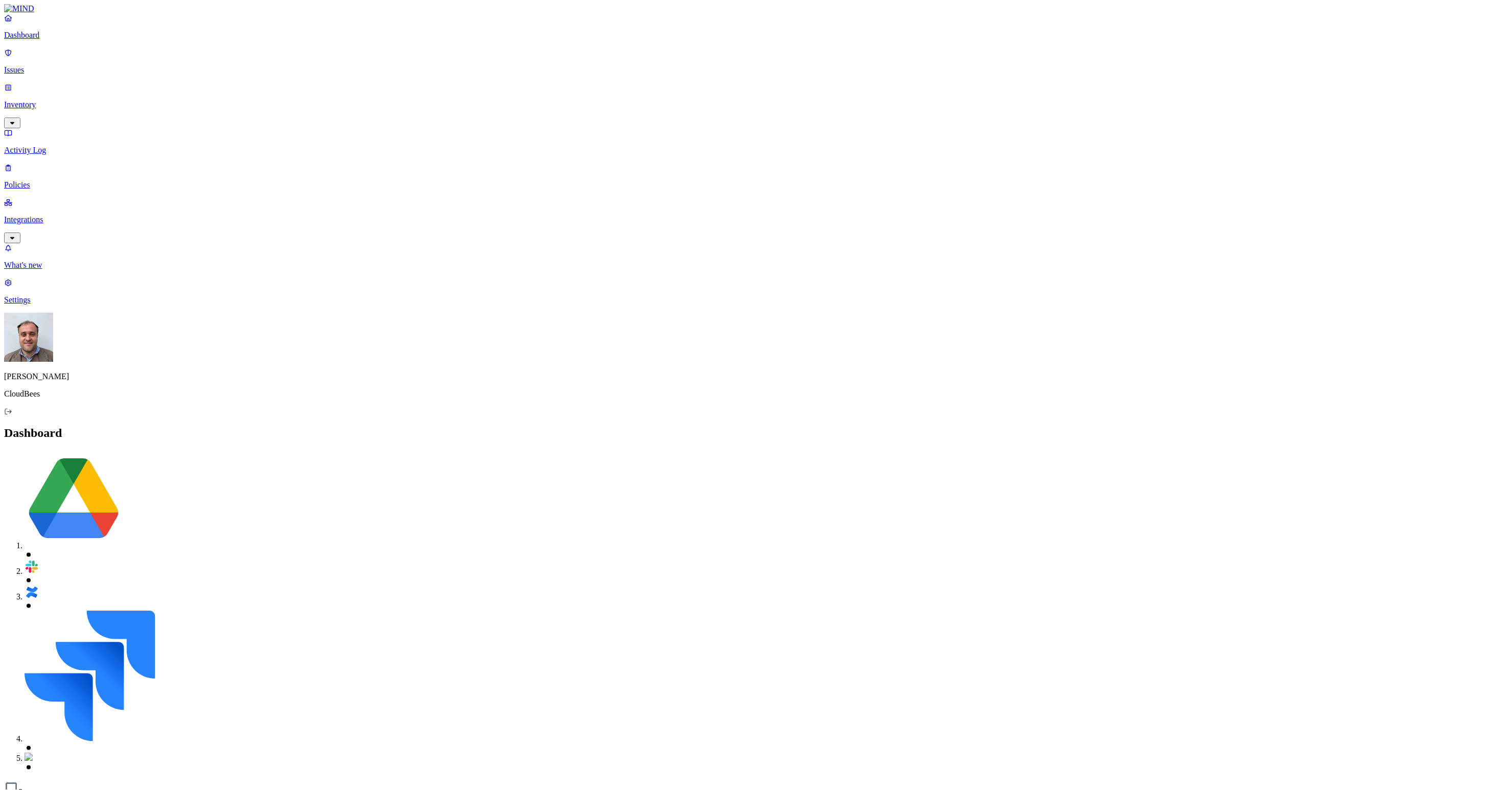
click at [79, 789] on button "Detection" at bounding box center [60, 802] width 37 height 11
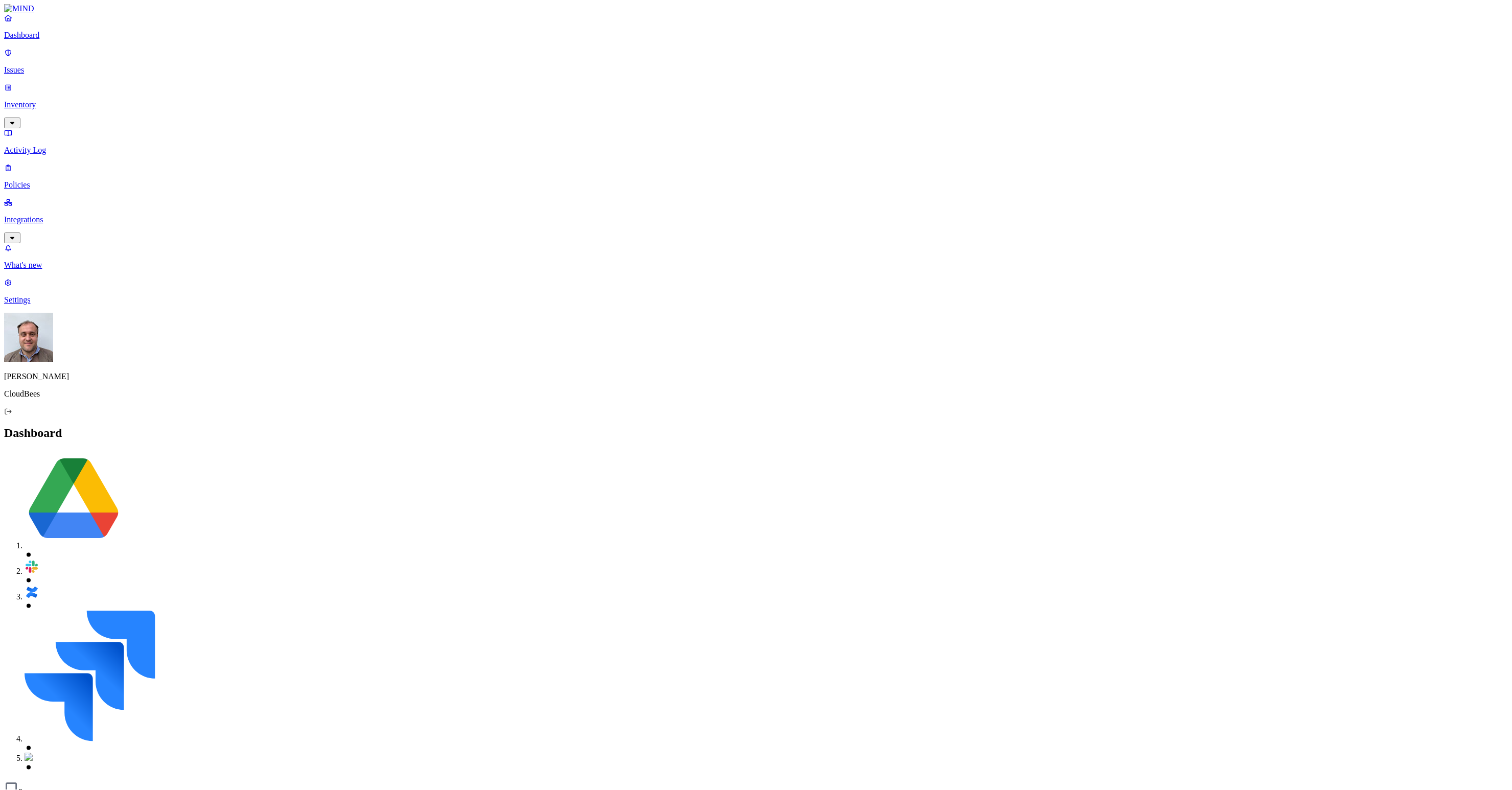
click at [120, 789] on button "Prevention" at bounding box center [100, 802] width 41 height 11
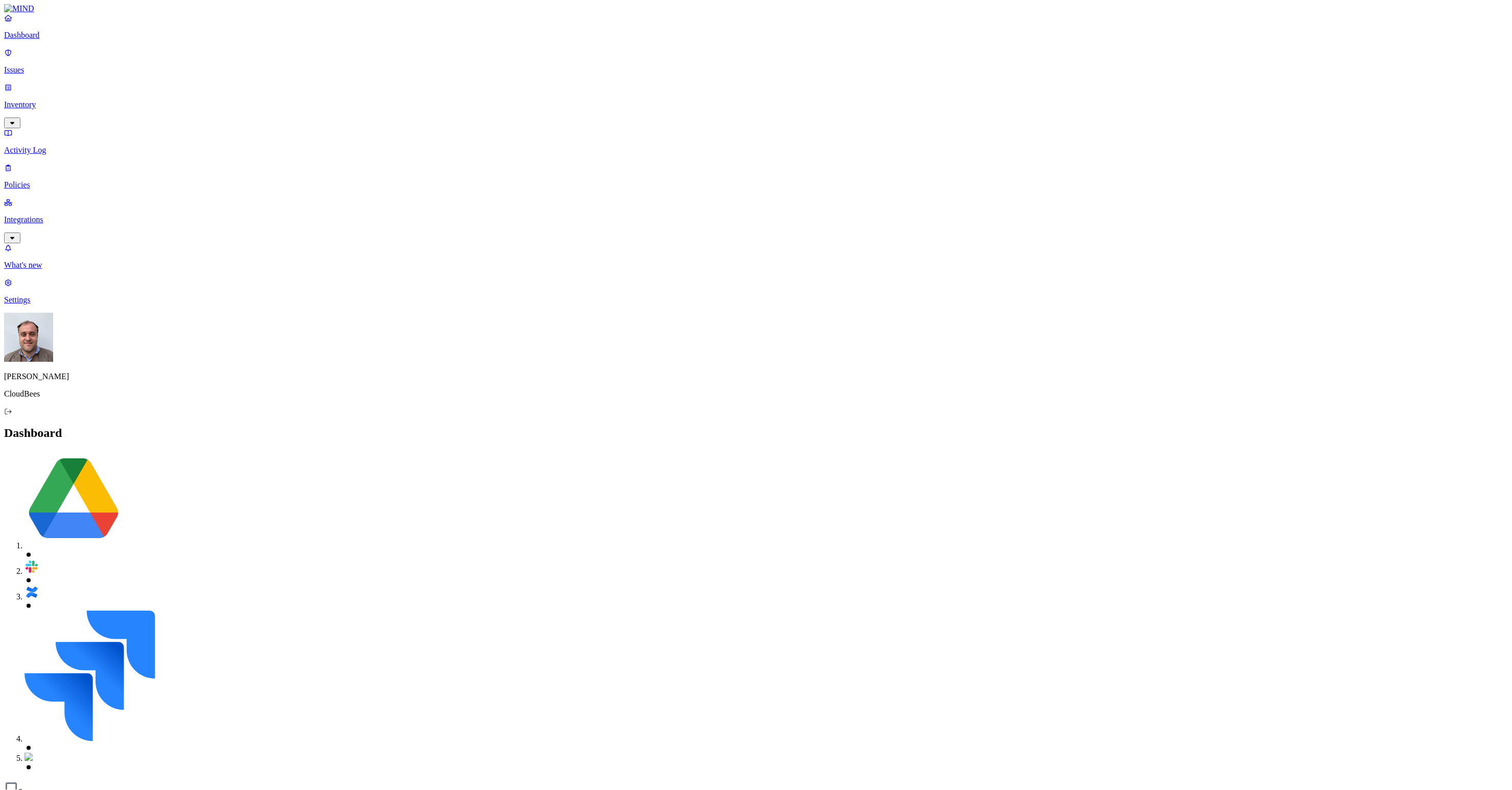
click at [1099, 426] on div "Dashboard 0" at bounding box center [756, 611] width 1503 height 370
click at [79, 789] on button "Detection" at bounding box center [60, 802] width 37 height 11
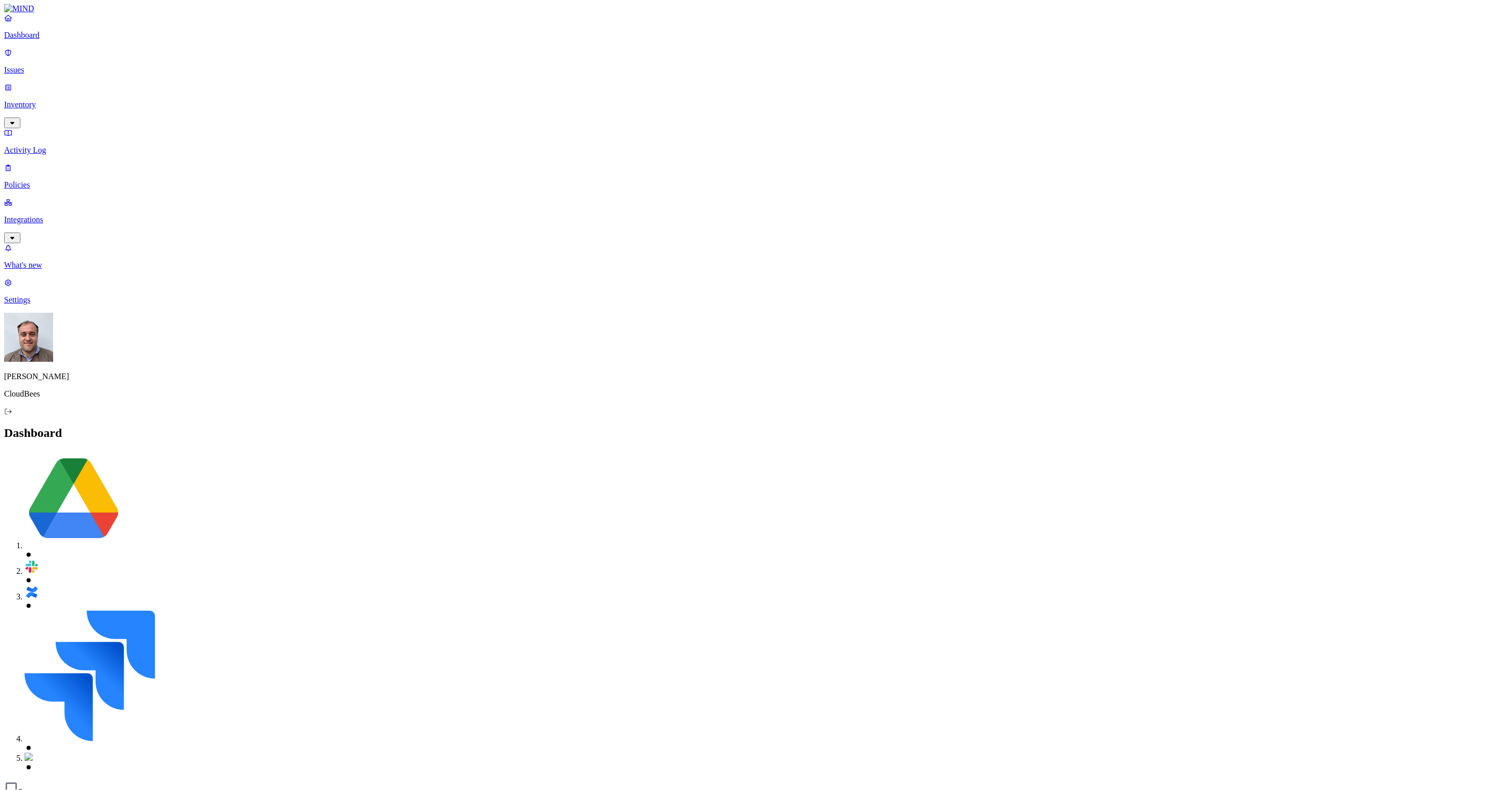
click at [42, 789] on button "Discovery" at bounding box center [23, 802] width 38 height 11
click at [48, 65] on p "Issues" at bounding box center [756, 70] width 1503 height 9
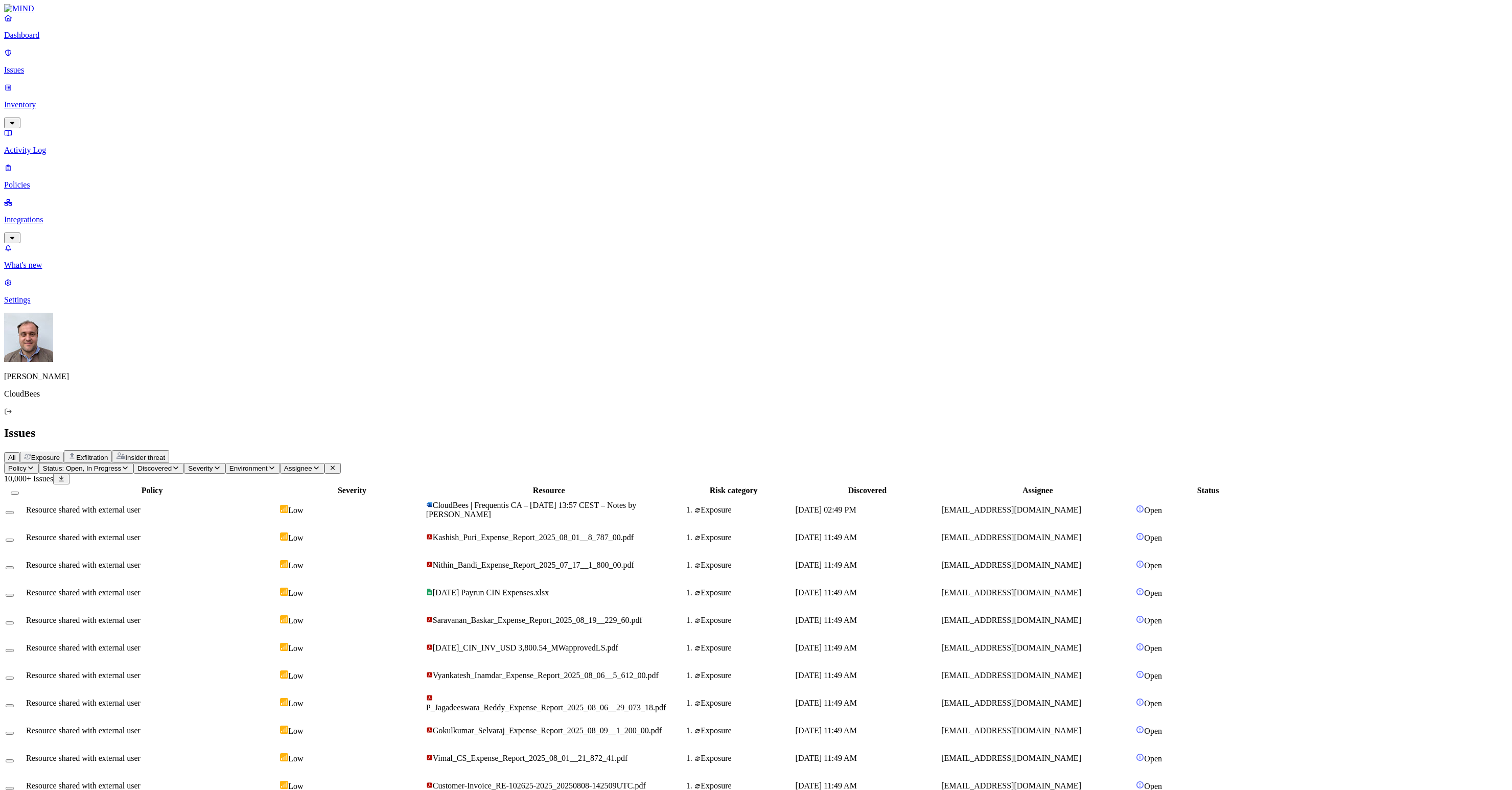
click at [107, 453] on span "Exfiltration" at bounding box center [92, 457] width 31 height 8
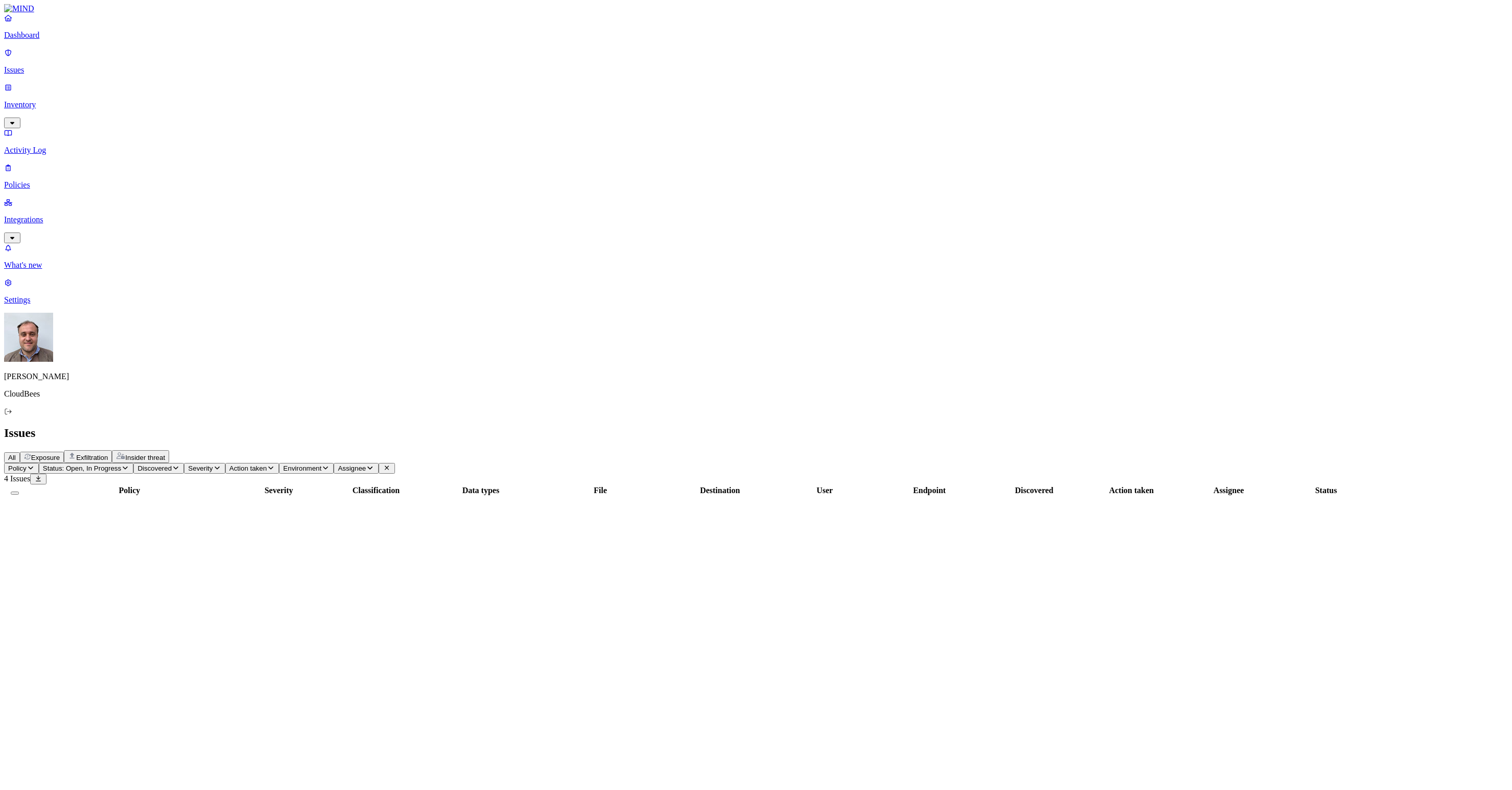
click at [56, 40] on p "Dashboard" at bounding box center [756, 35] width 1503 height 9
